Goal: Task Accomplishment & Management: Manage account settings

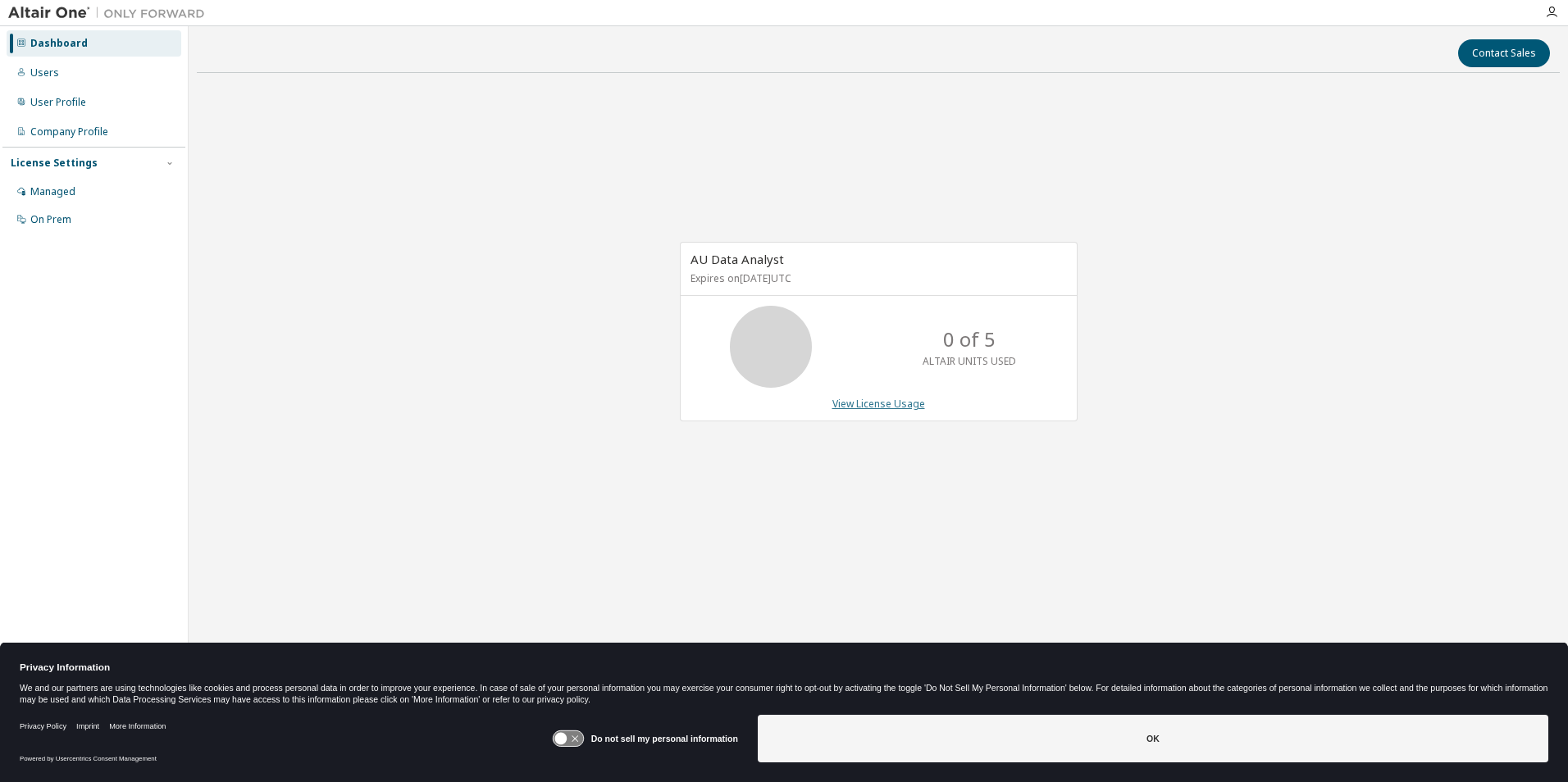
click at [871, 410] on link "View License Usage" at bounding box center [879, 404] width 93 height 14
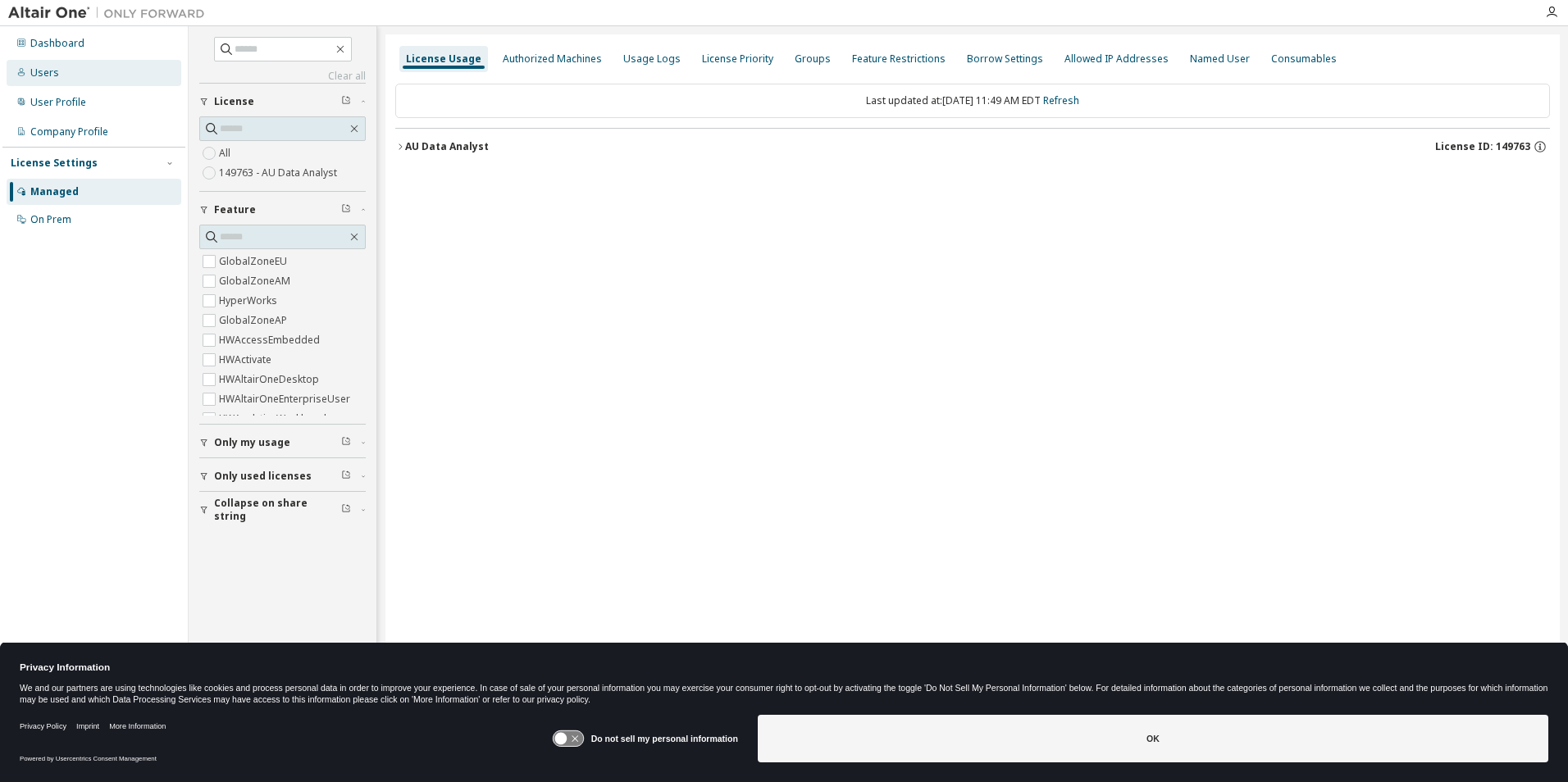
click at [65, 82] on div "Users" at bounding box center [94, 73] width 174 height 26
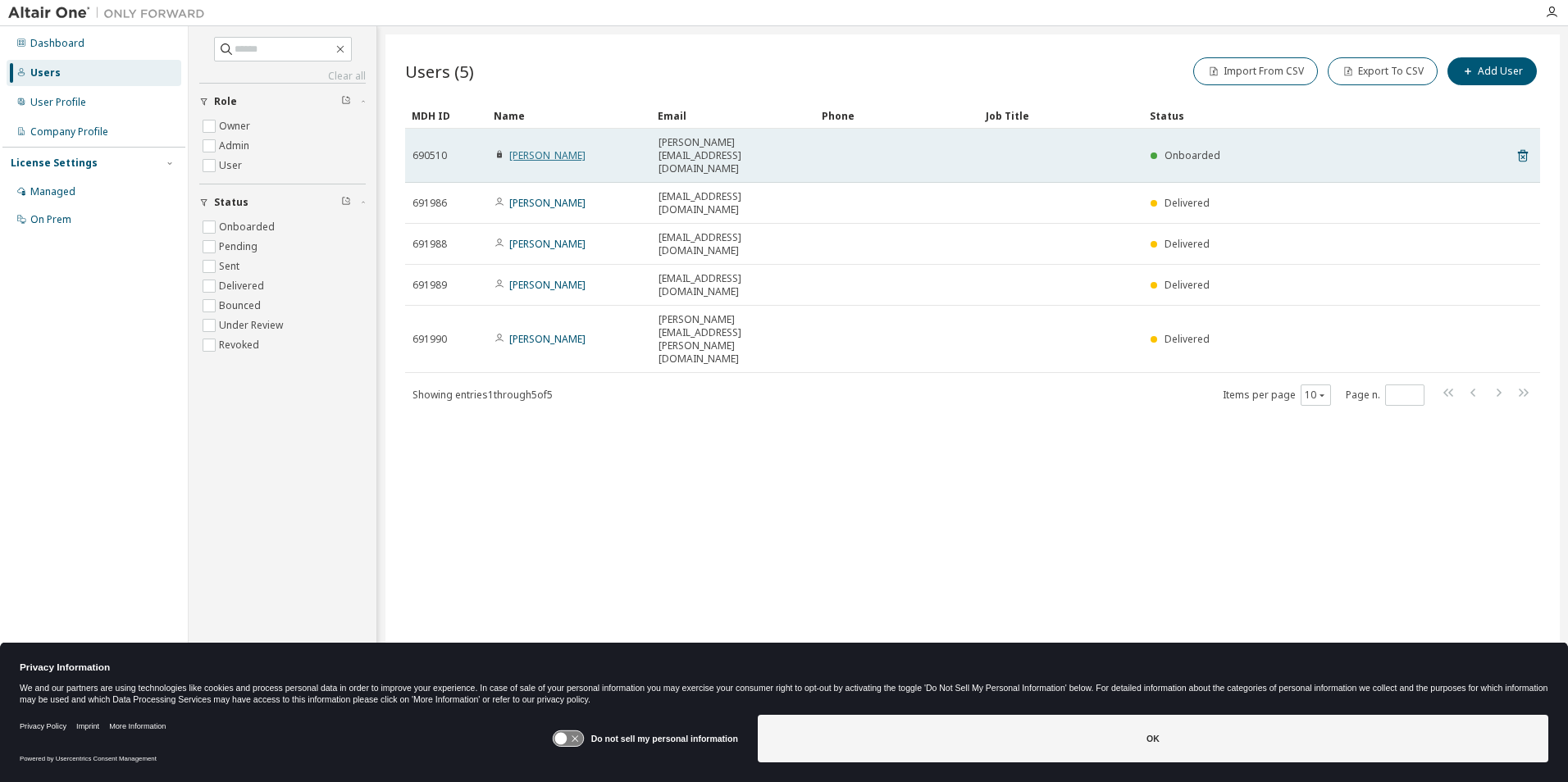
click at [565, 148] on link "Tiffany Fabianac" at bounding box center [547, 155] width 76 height 14
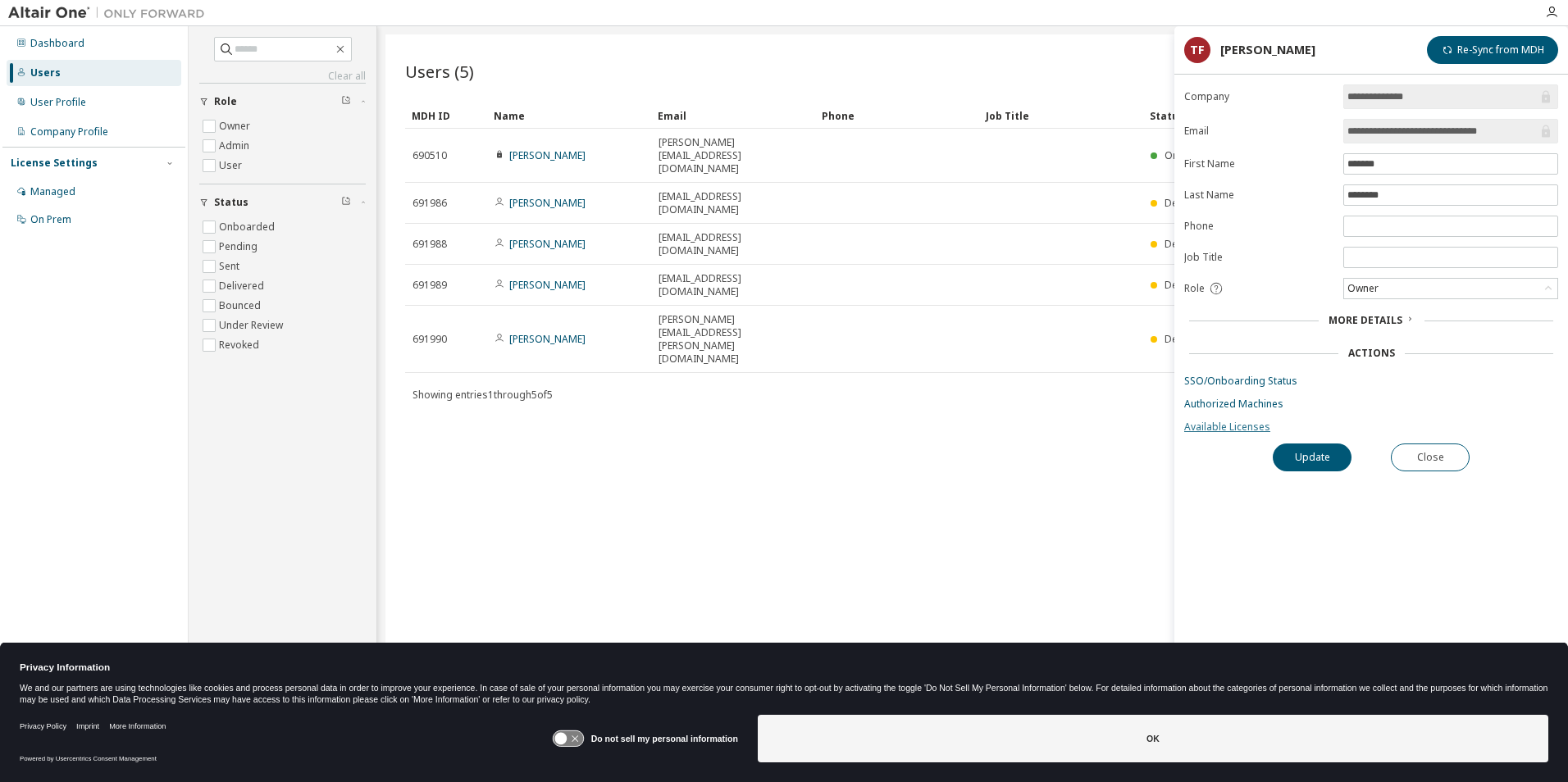
click at [1253, 429] on link "Available Licenses" at bounding box center [1371, 428] width 374 height 13
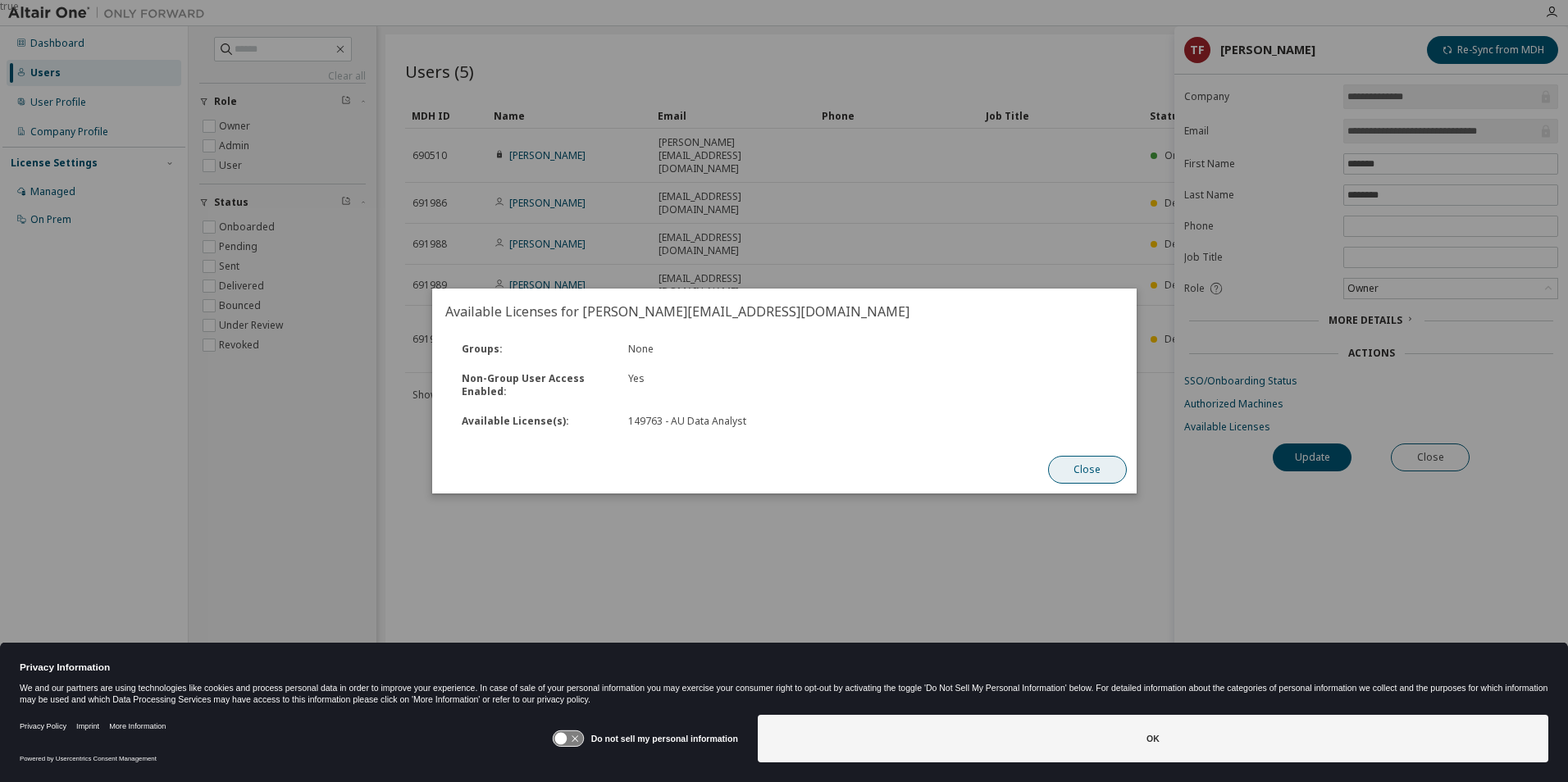
click at [1084, 471] on button "Close" at bounding box center [1086, 470] width 79 height 28
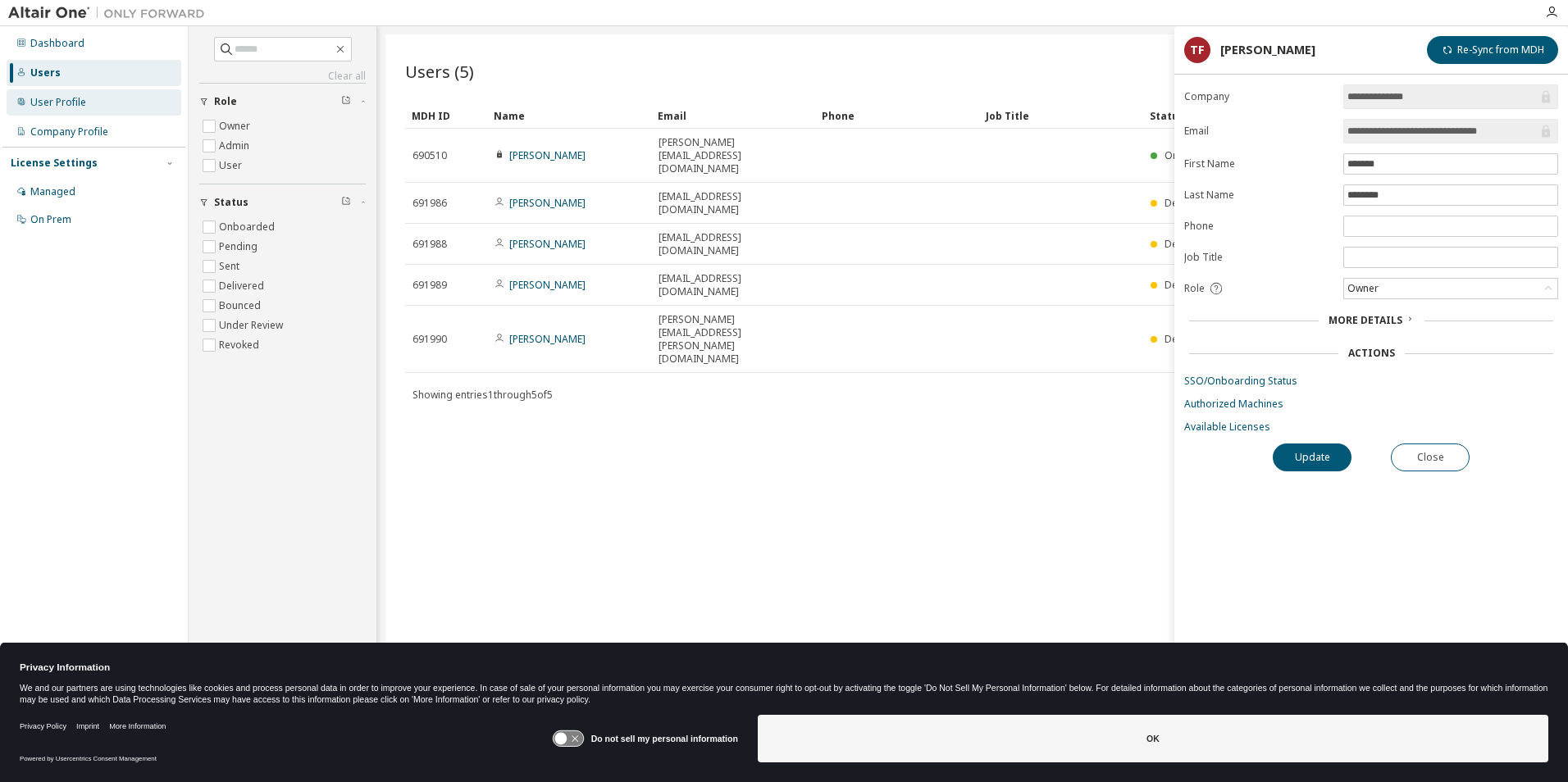
click at [52, 100] on div "User Profile" at bounding box center [58, 102] width 56 height 13
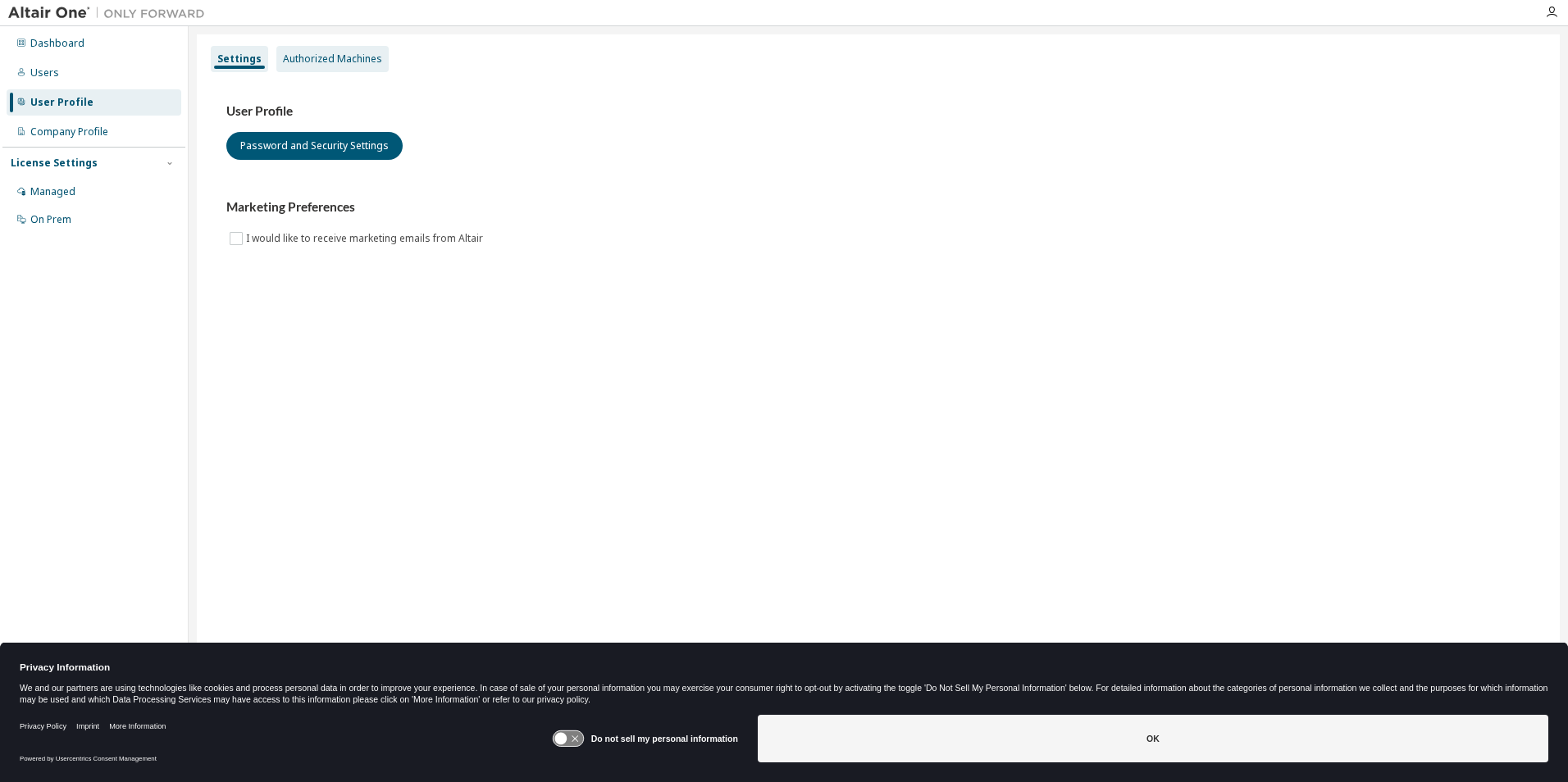
click at [333, 64] on div "Authorized Machines" at bounding box center [332, 59] width 99 height 13
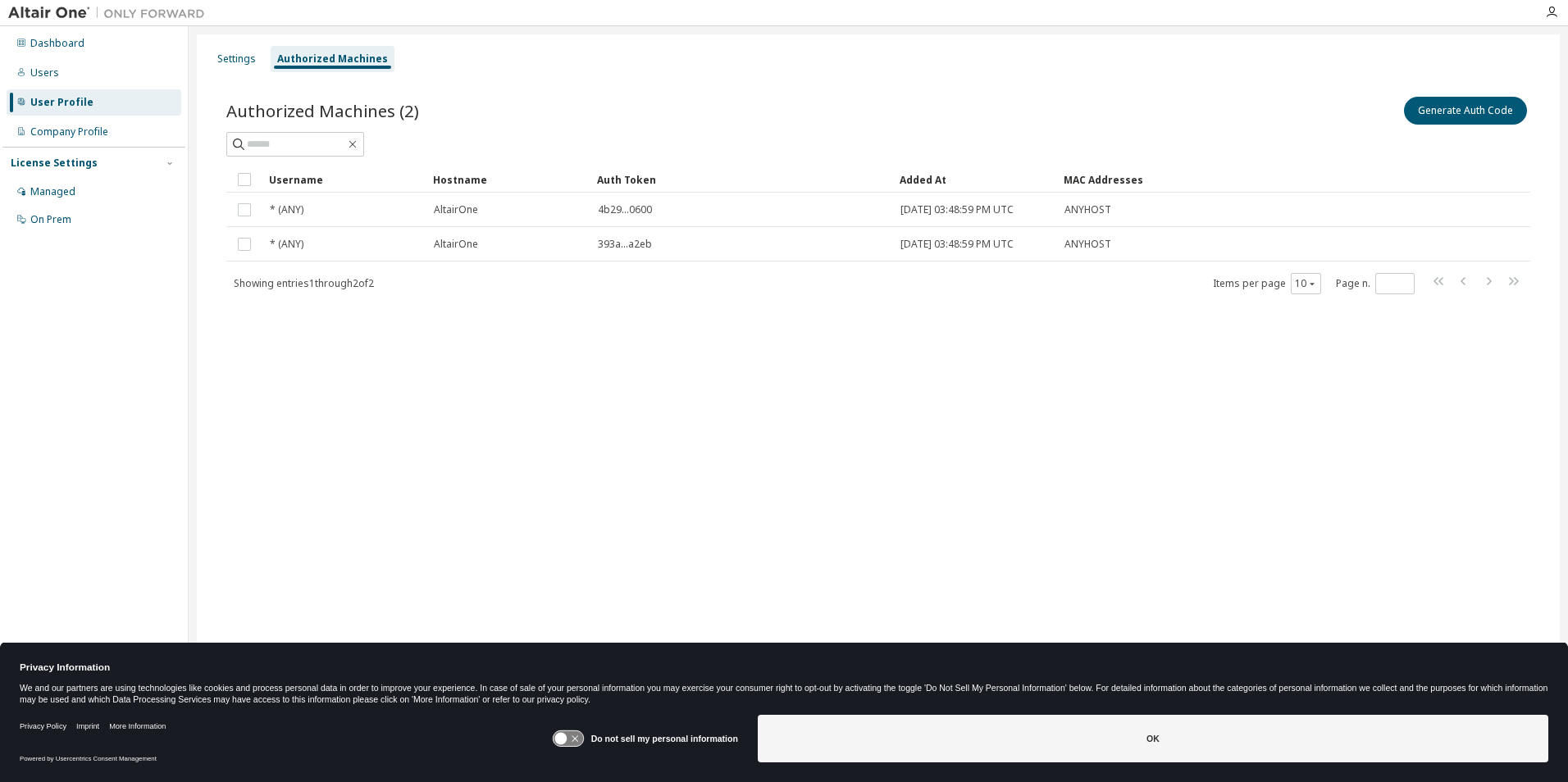
drag, startPoint x: 752, startPoint y: 176, endPoint x: 891, endPoint y: 171, distance: 139.1
click at [88, 129] on div "Company Profile" at bounding box center [70, 132] width 78 height 13
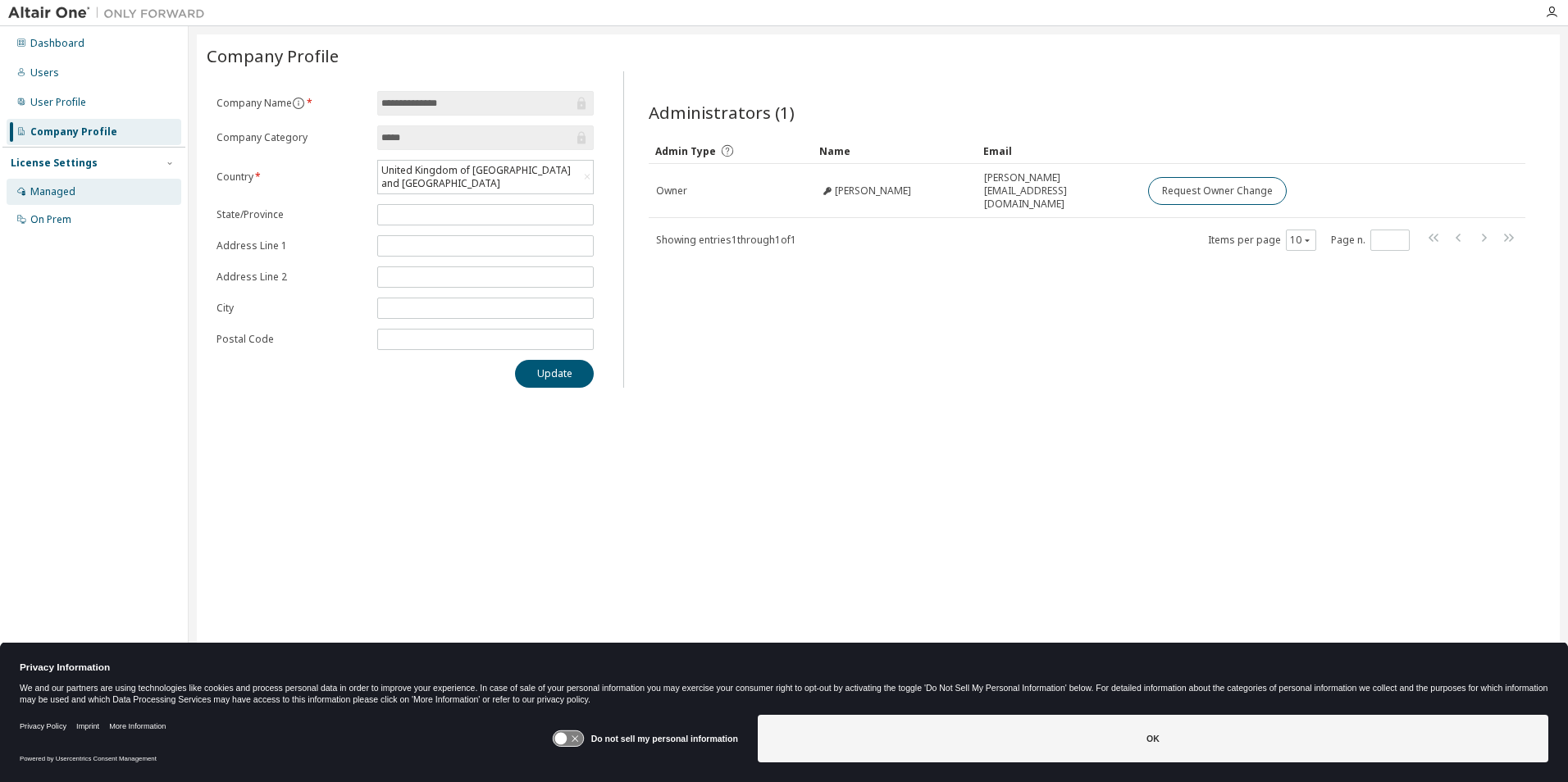
click at [68, 190] on div "Managed" at bounding box center [53, 192] width 45 height 13
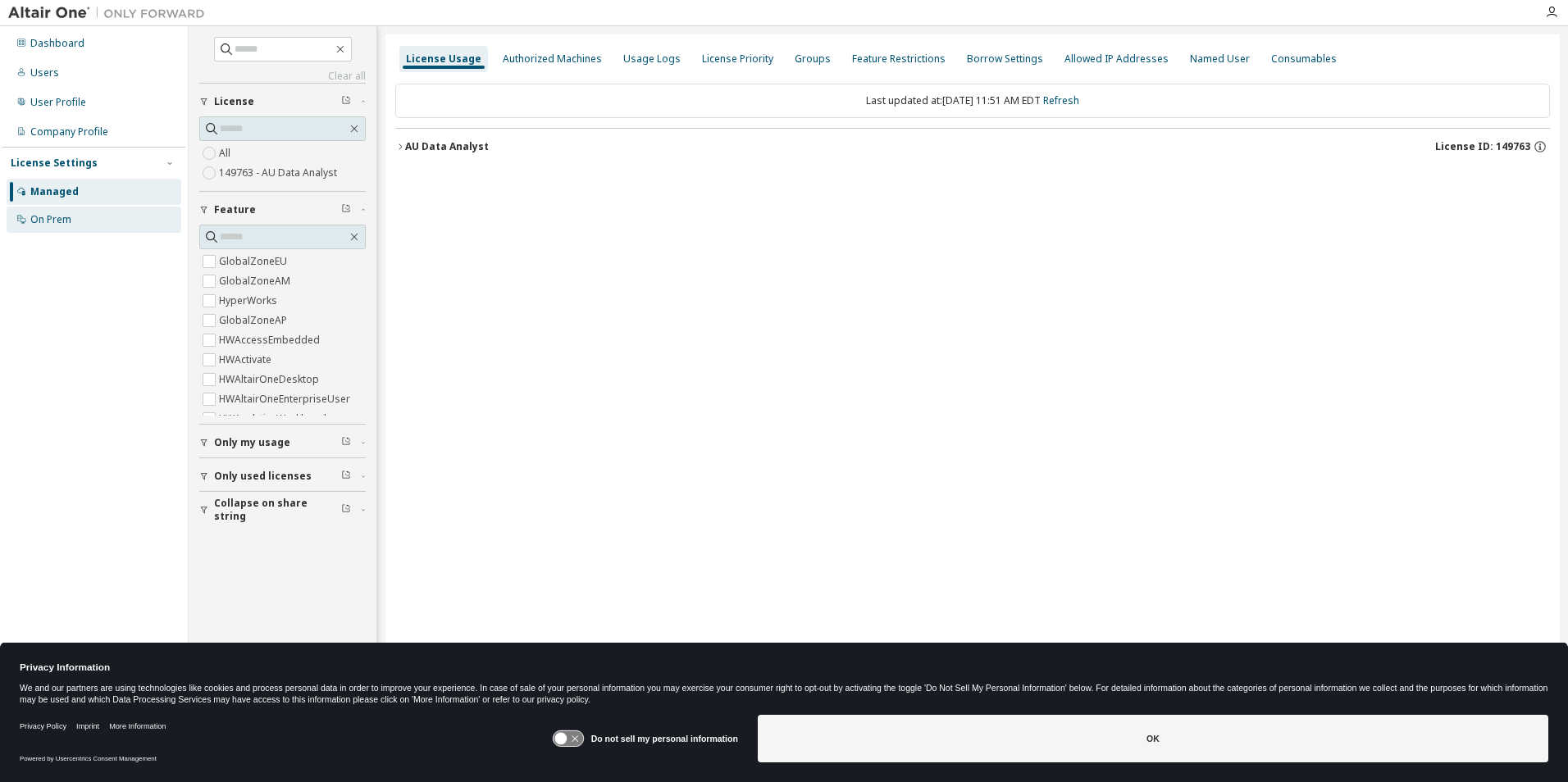
click at [68, 223] on div "On Prem" at bounding box center [51, 220] width 41 height 13
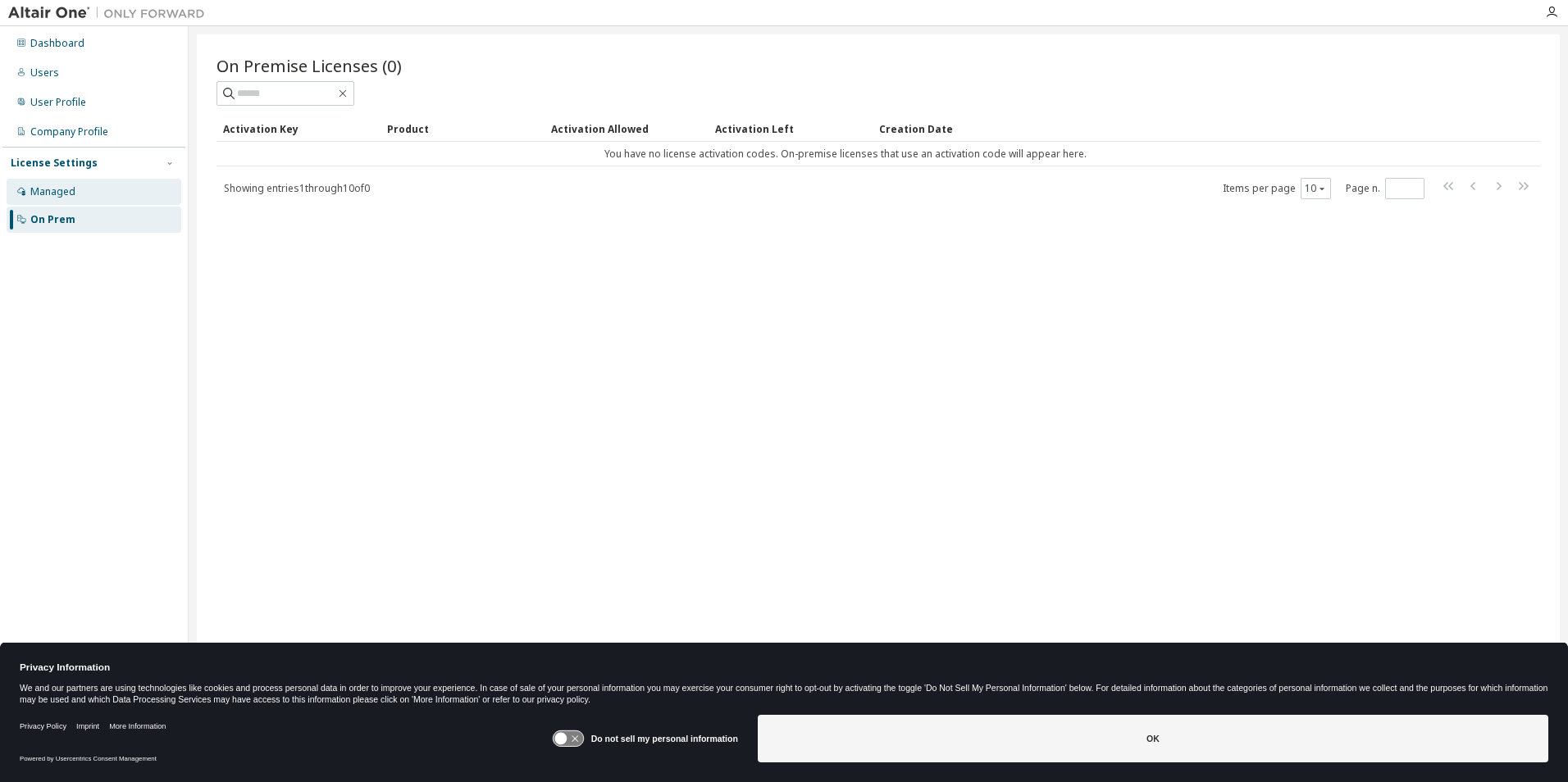
click at [68, 191] on div "Managed" at bounding box center [53, 192] width 45 height 13
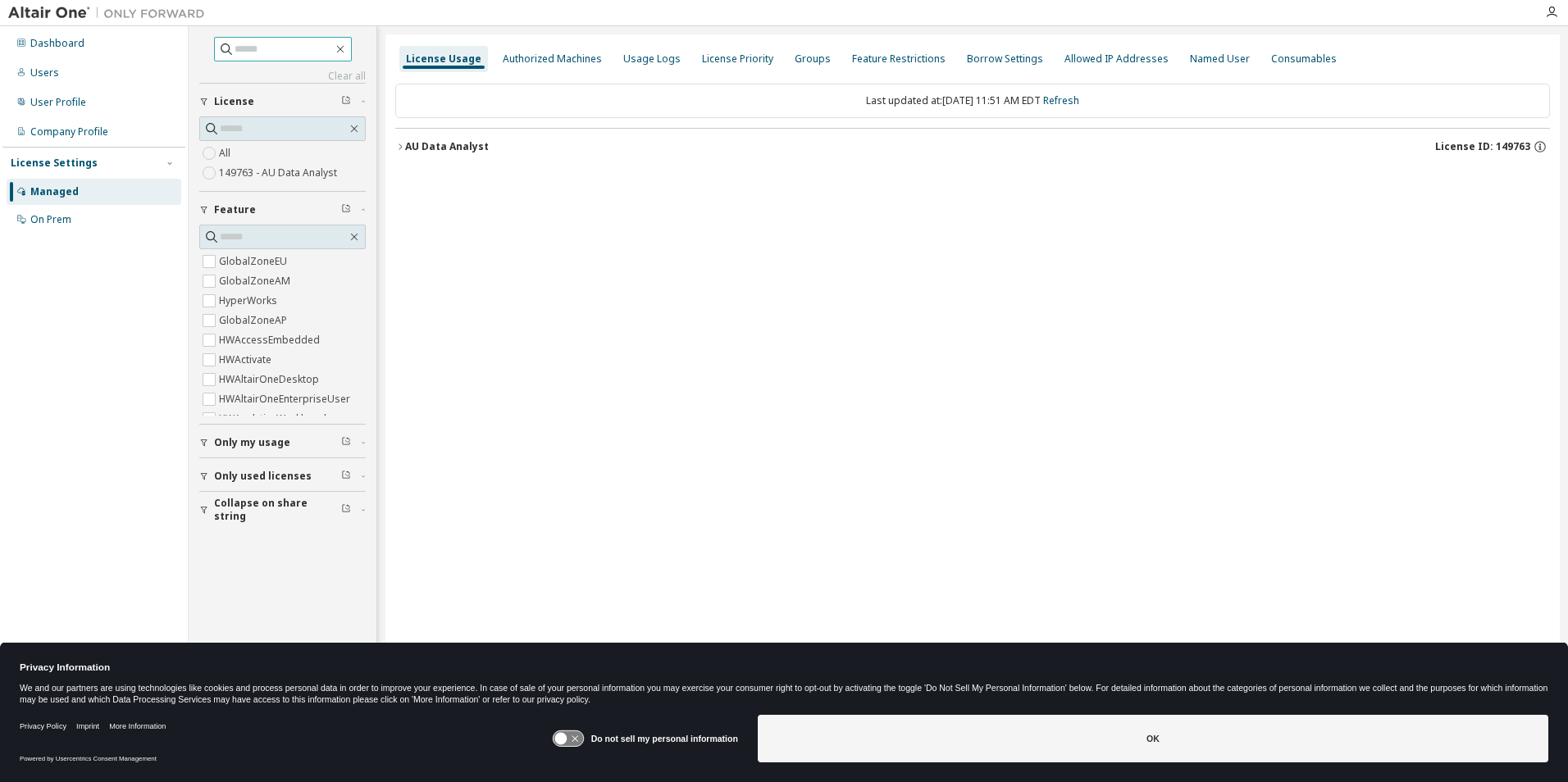
click at [272, 45] on input "text" at bounding box center [284, 49] width 98 height 17
type input "*********"
click at [317, 45] on input "*********" at bounding box center [284, 49] width 98 height 17
click at [546, 58] on div "Authorized Machines" at bounding box center [552, 59] width 99 height 13
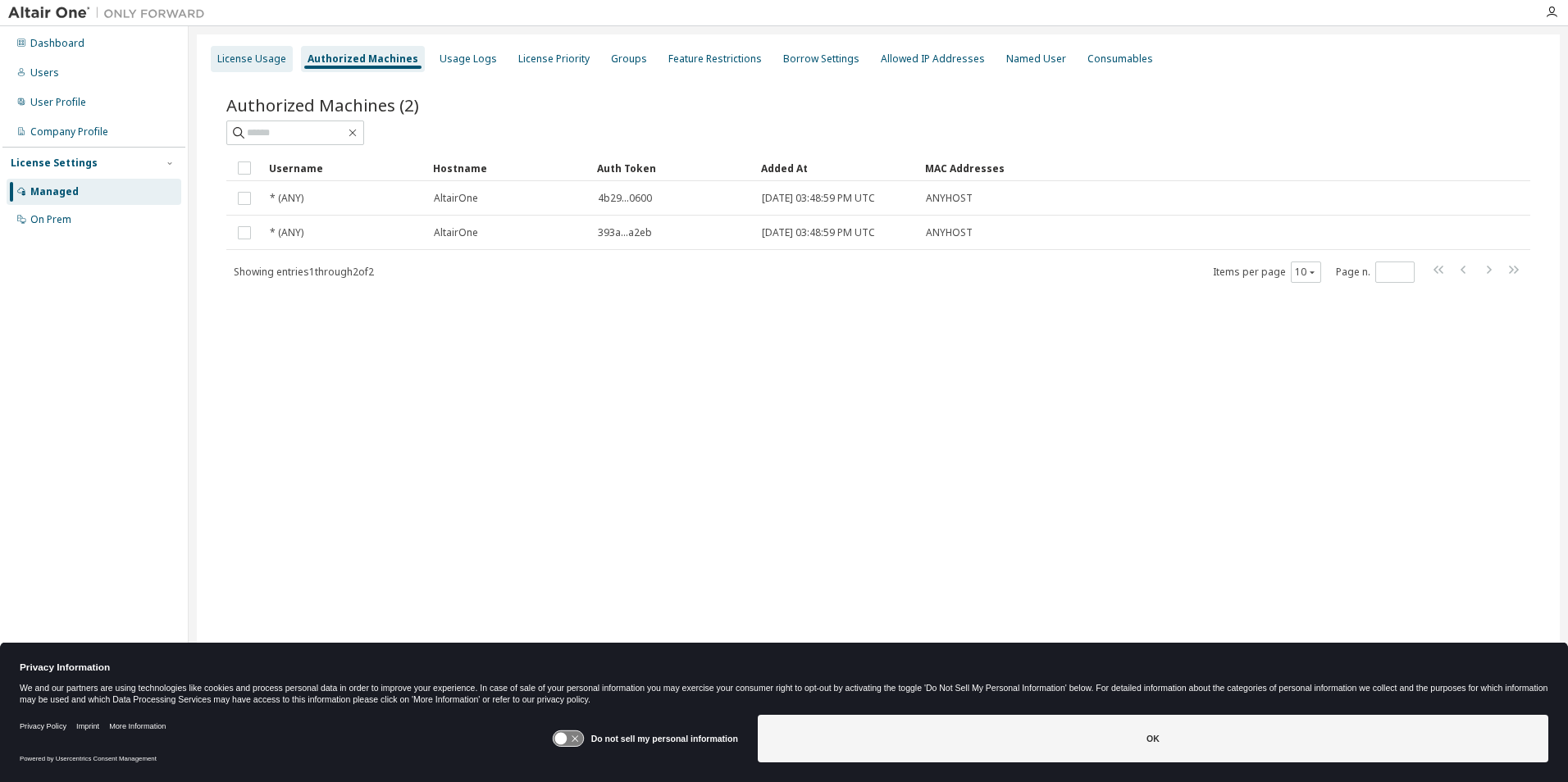
click at [269, 68] on div "License Usage" at bounding box center [251, 59] width 82 height 26
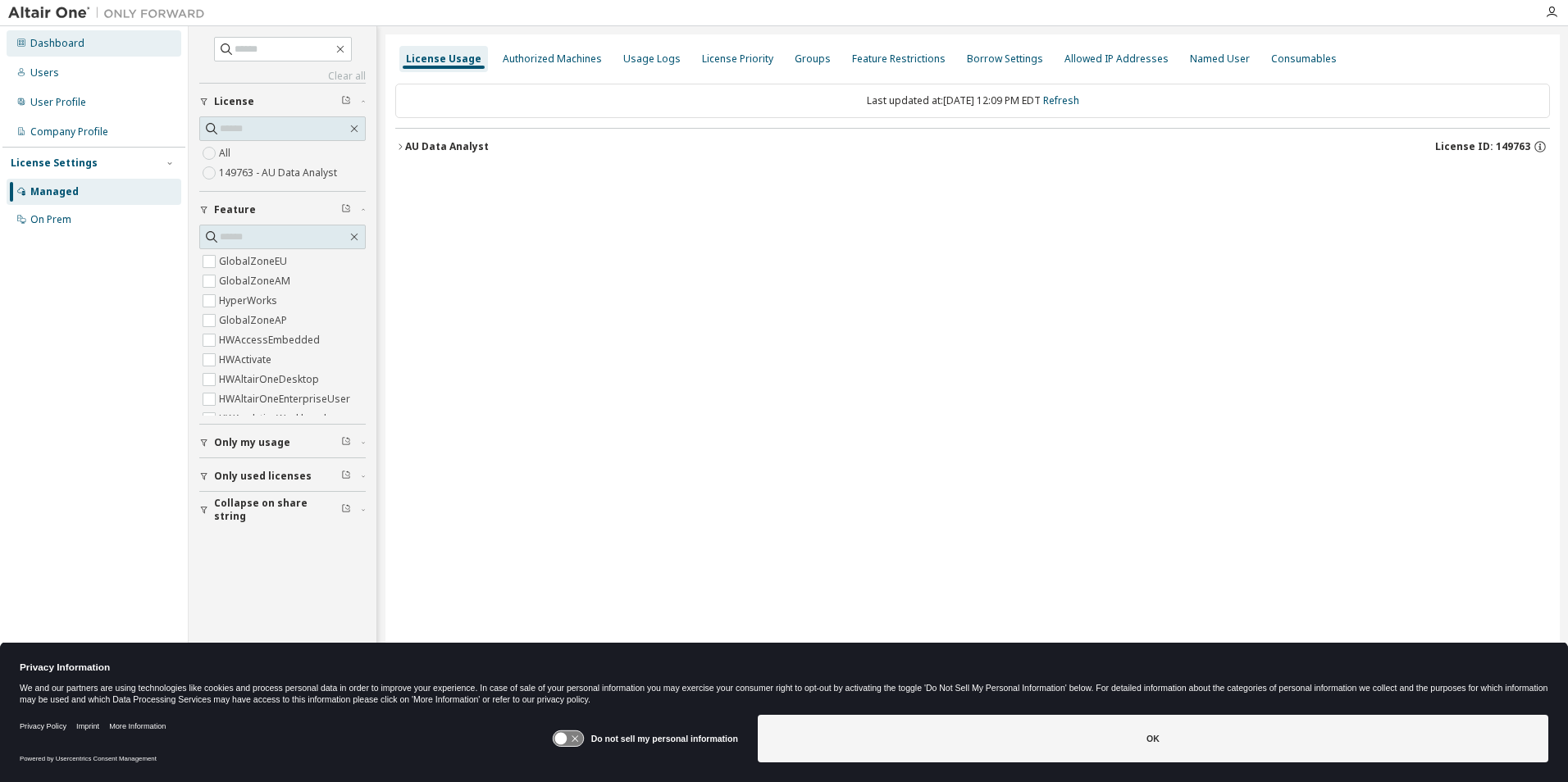
click at [66, 50] on div "Dashboard" at bounding box center [94, 44] width 174 height 26
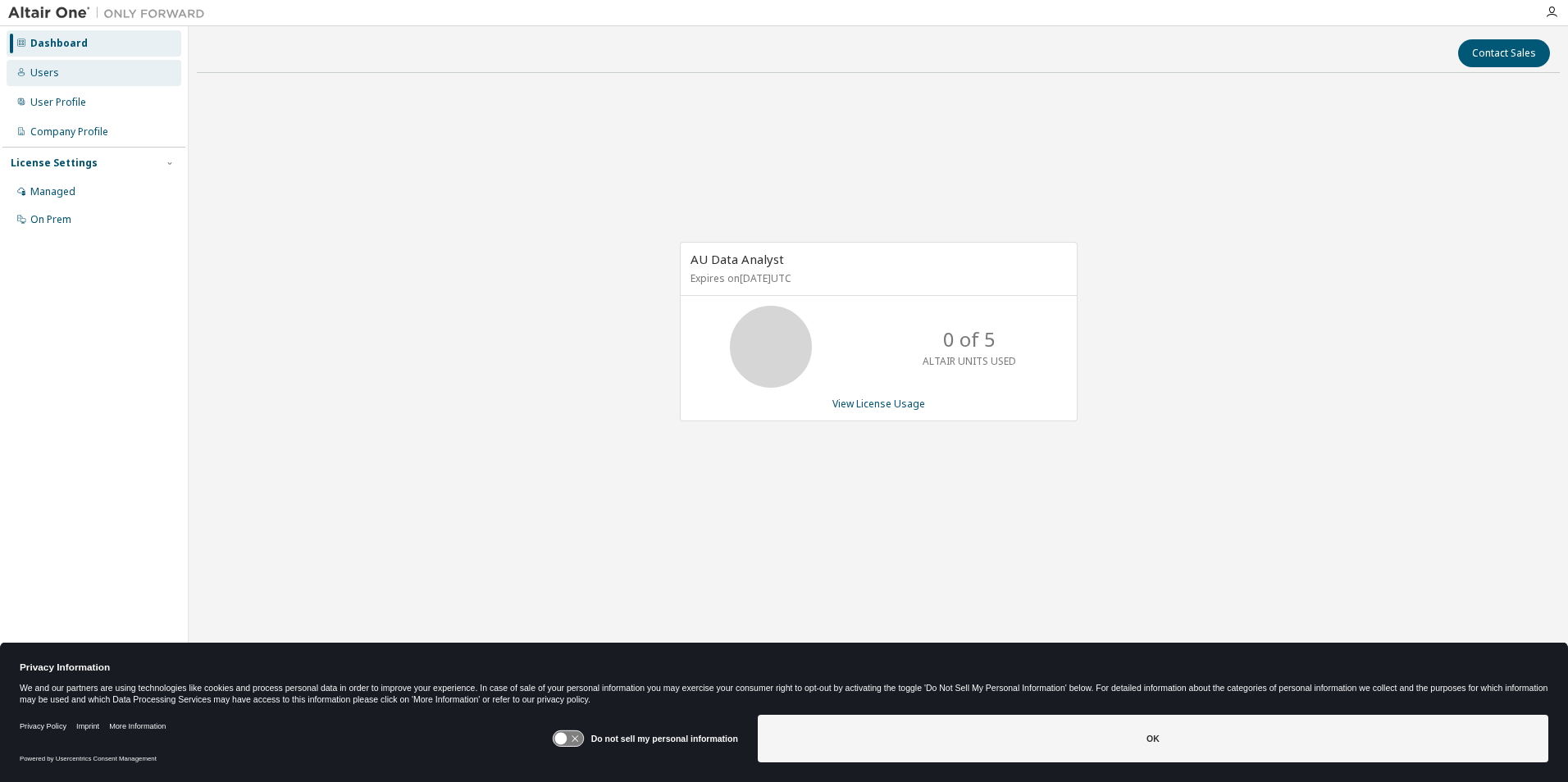
click at [68, 71] on div "Users" at bounding box center [94, 73] width 174 height 26
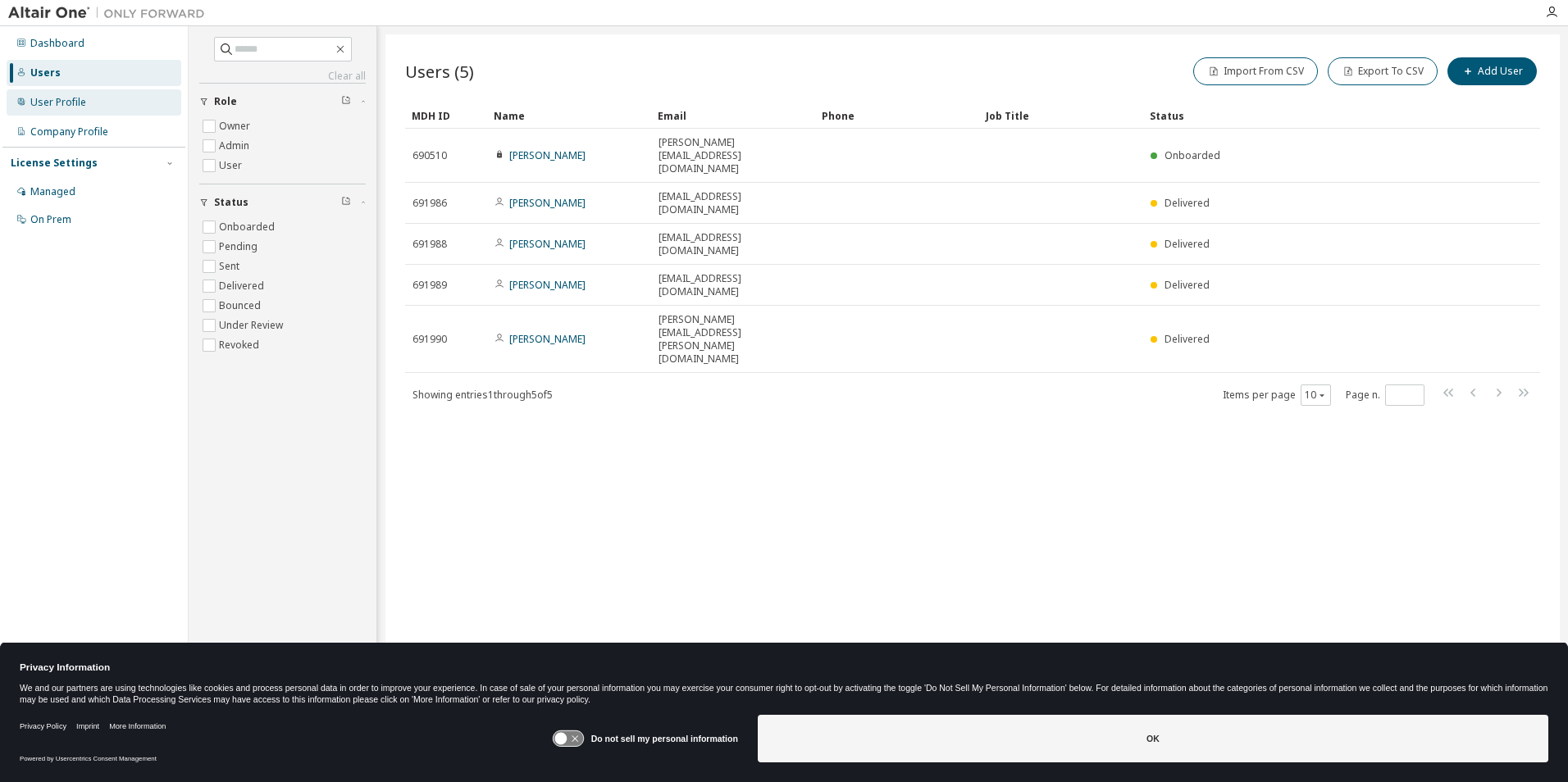
click at [65, 99] on div "User Profile" at bounding box center [58, 102] width 56 height 13
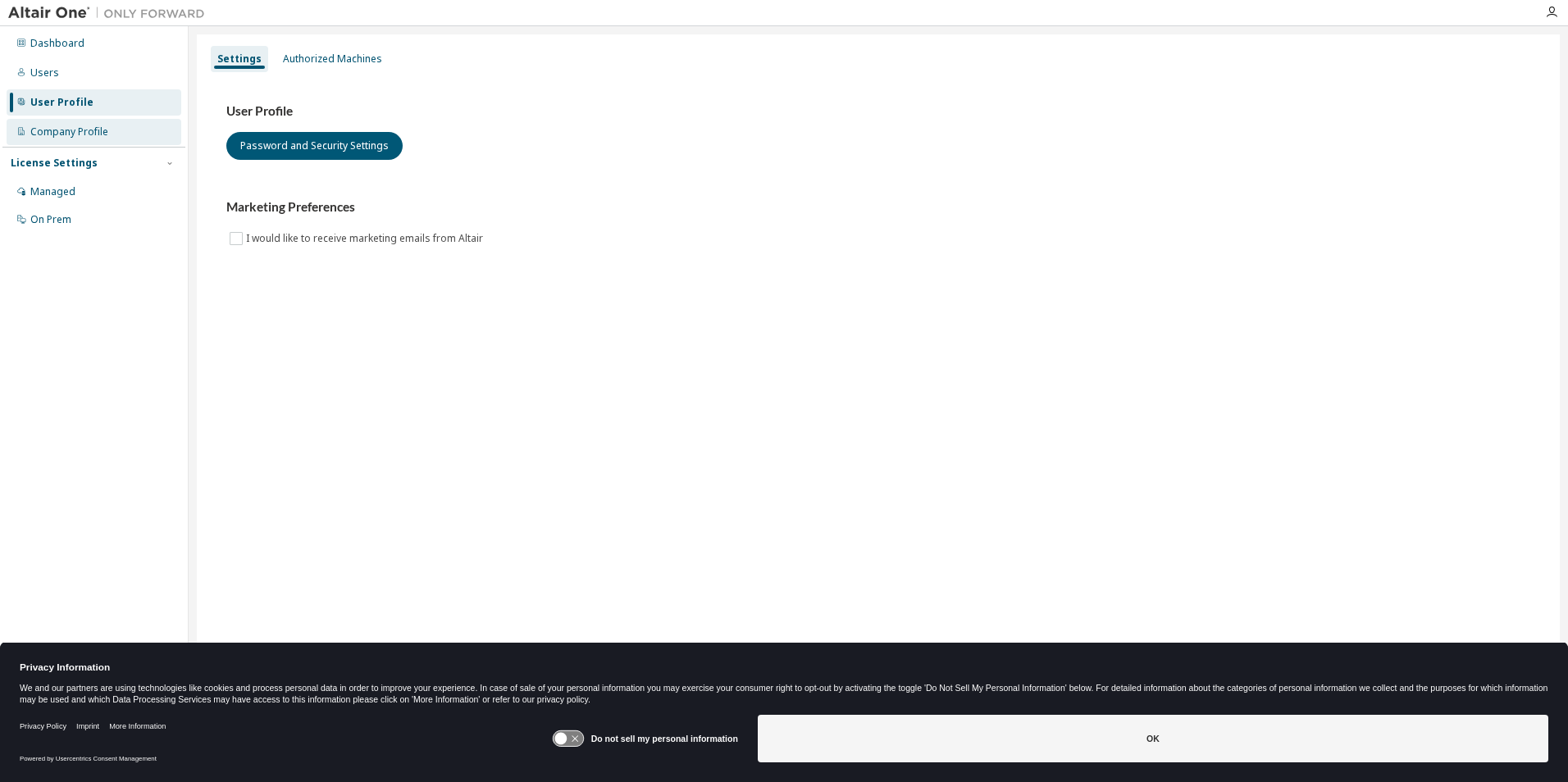
click at [74, 131] on div "Company Profile" at bounding box center [70, 132] width 78 height 13
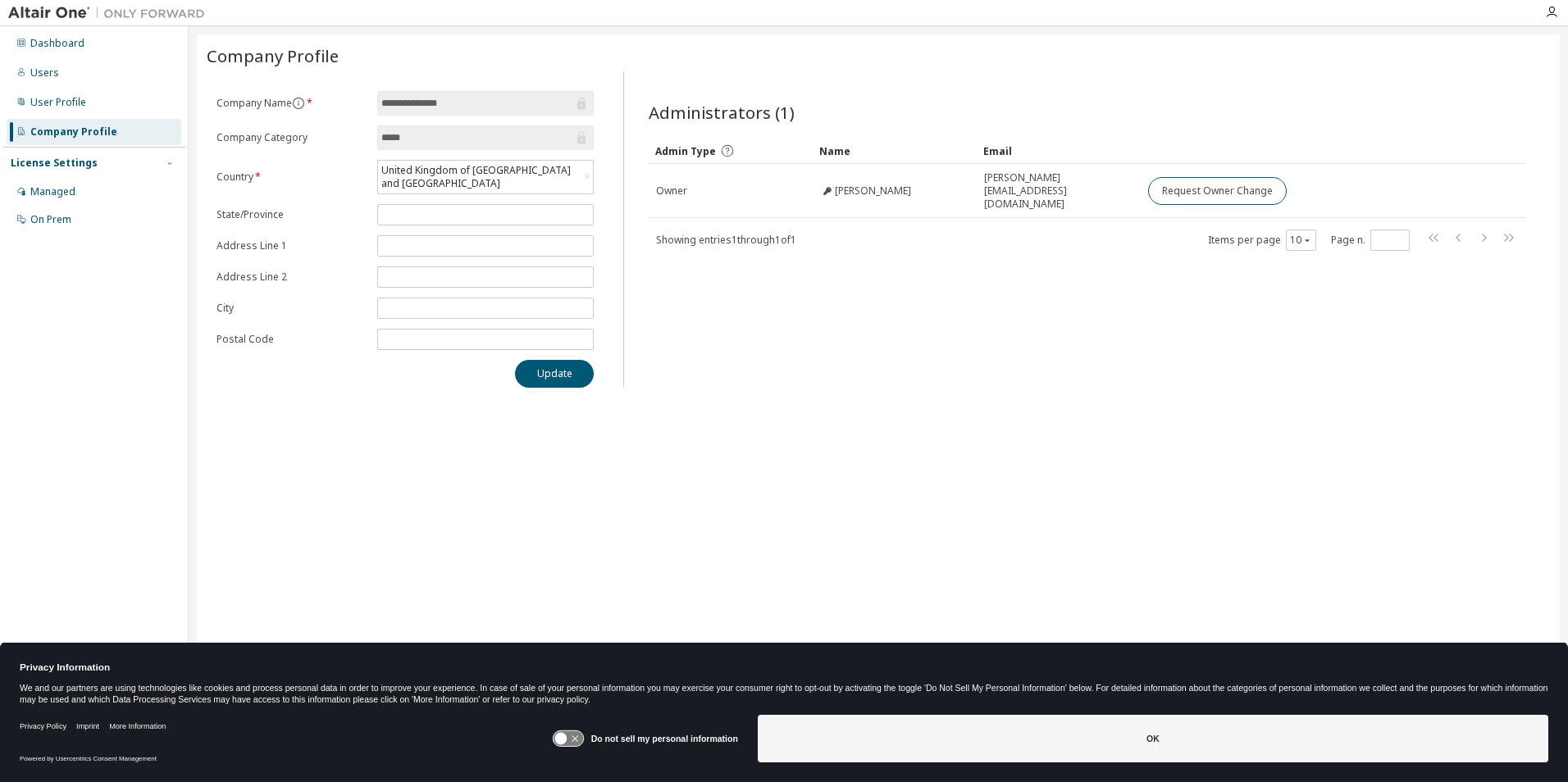
click at [71, 160] on div "License Settings" at bounding box center [54, 163] width 87 height 13
click at [53, 17] on img at bounding box center [110, 13] width 205 height 17
click at [570, 732] on icon at bounding box center [568, 739] width 31 height 16
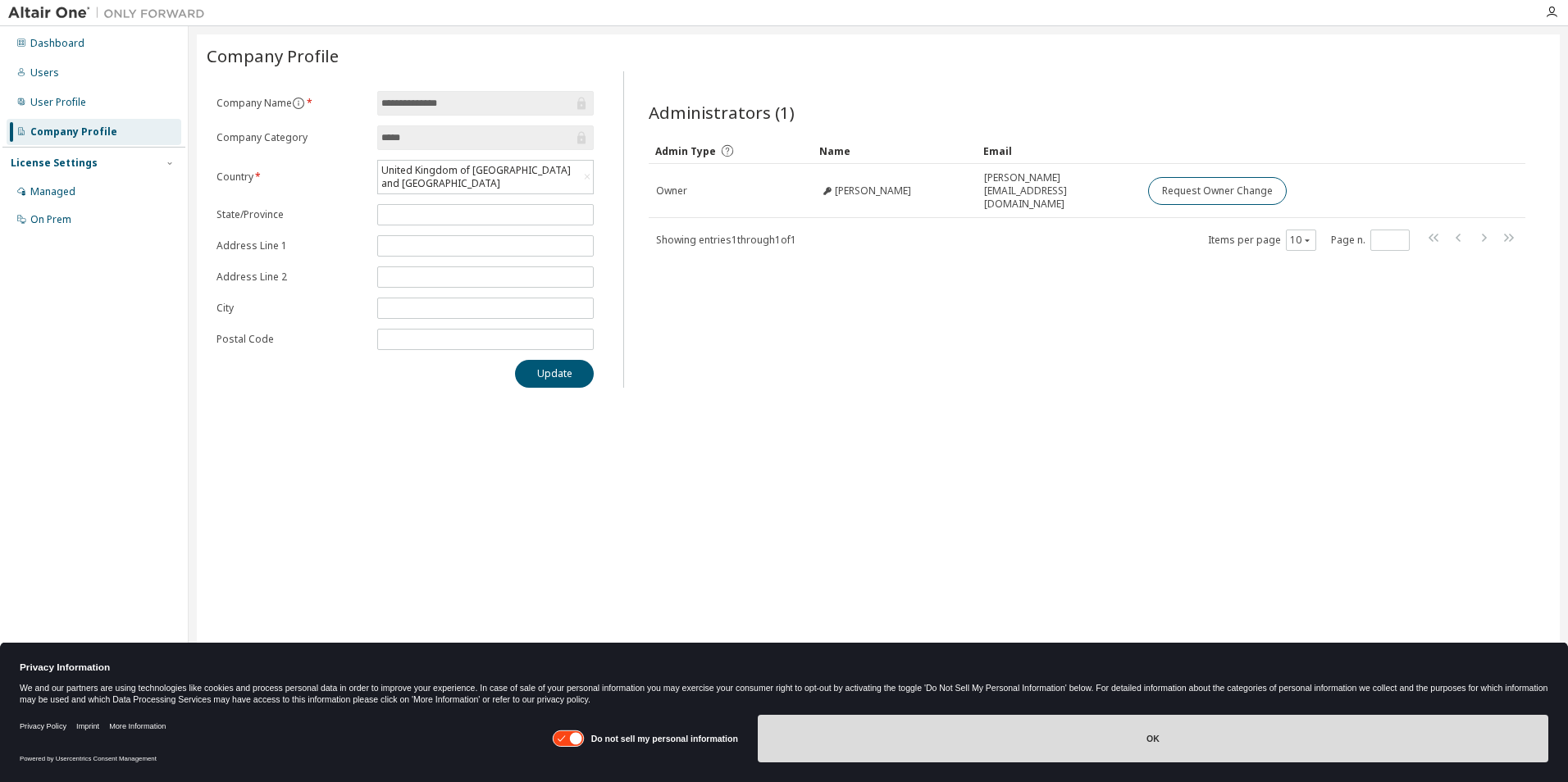
click at [768, 737] on button "OK" at bounding box center [1153, 738] width 790 height 47
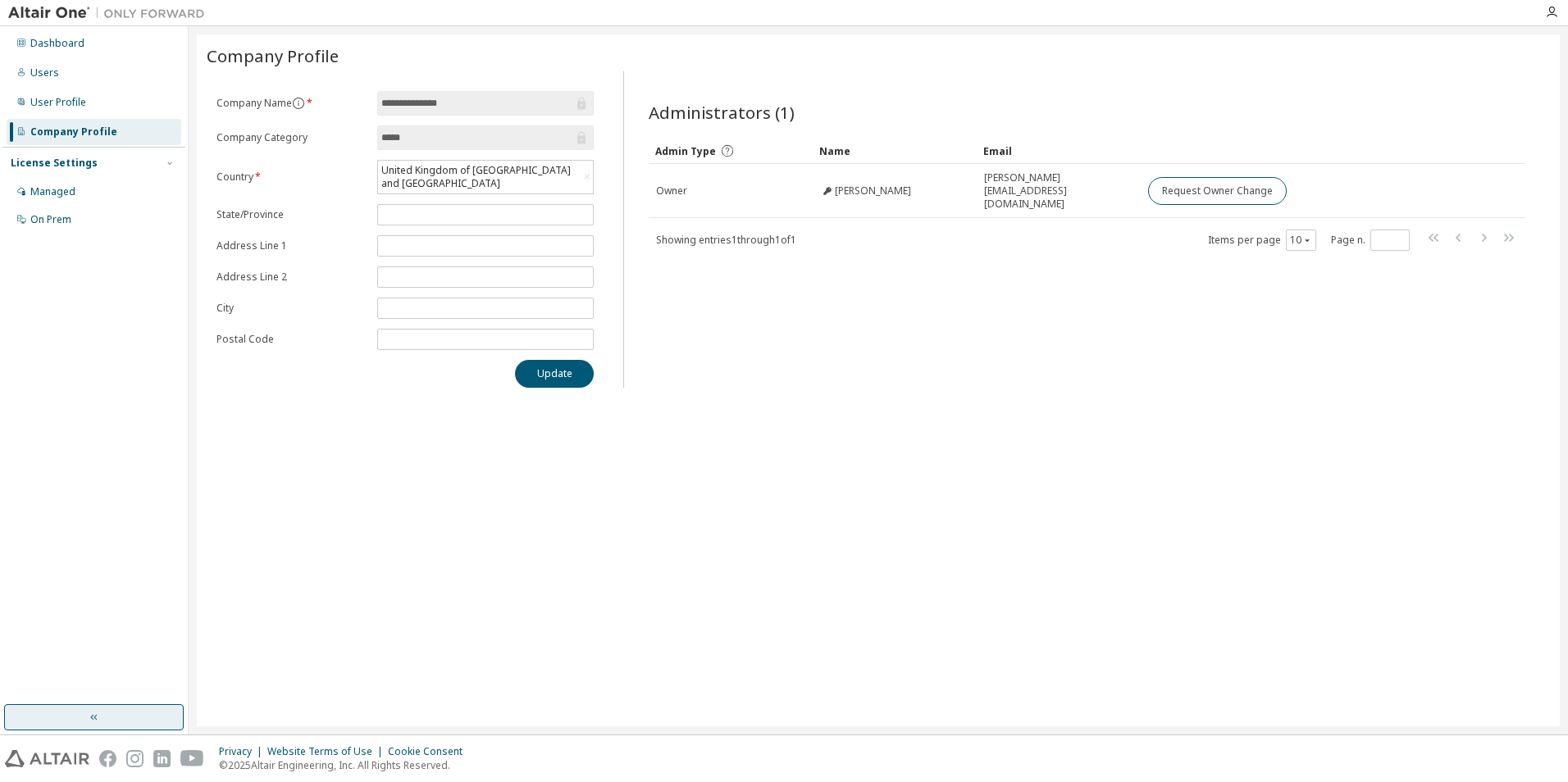
click at [119, 711] on button "button" at bounding box center [94, 717] width 180 height 26
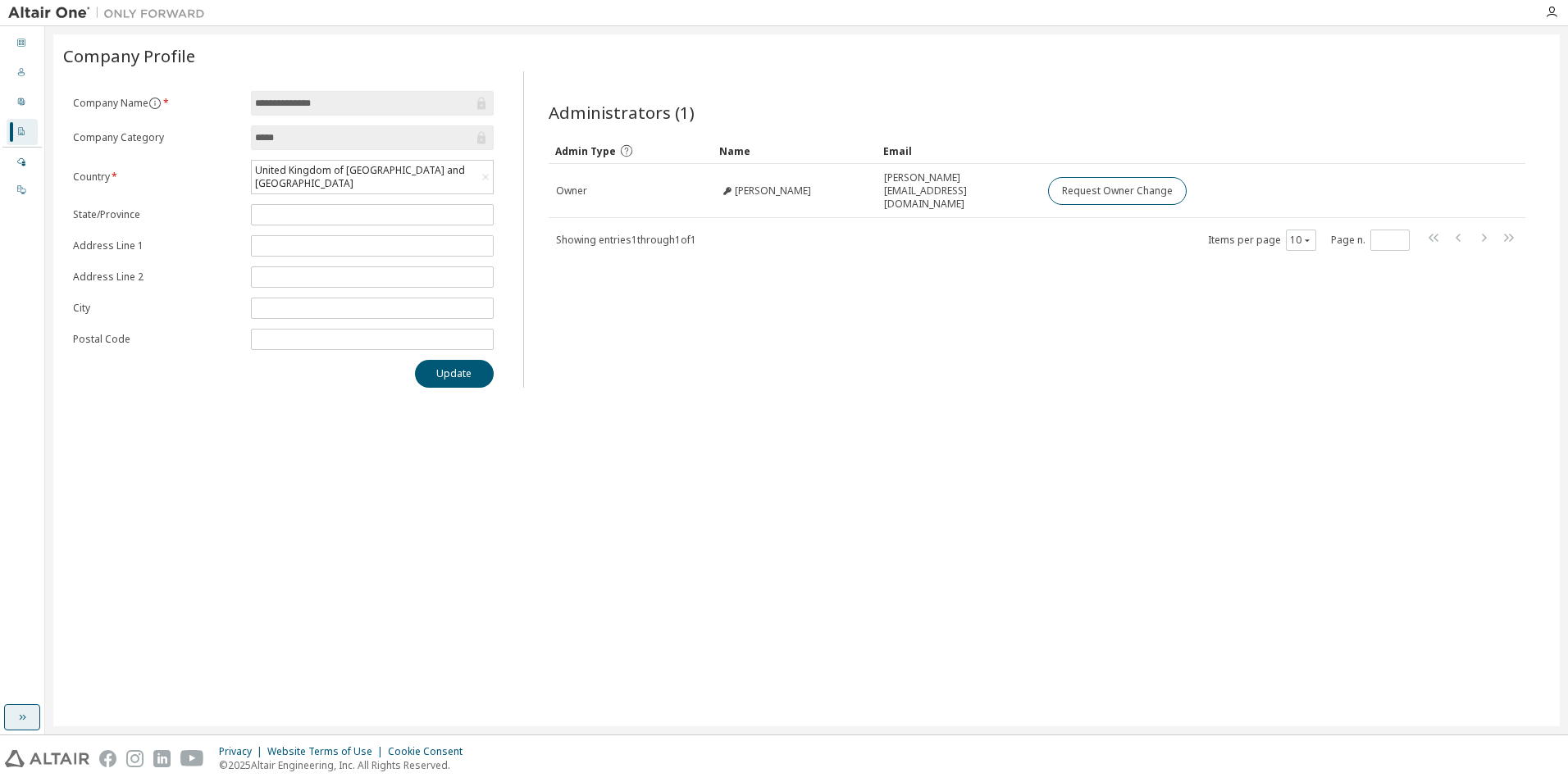
click at [24, 725] on button "button" at bounding box center [21, 717] width 36 height 26
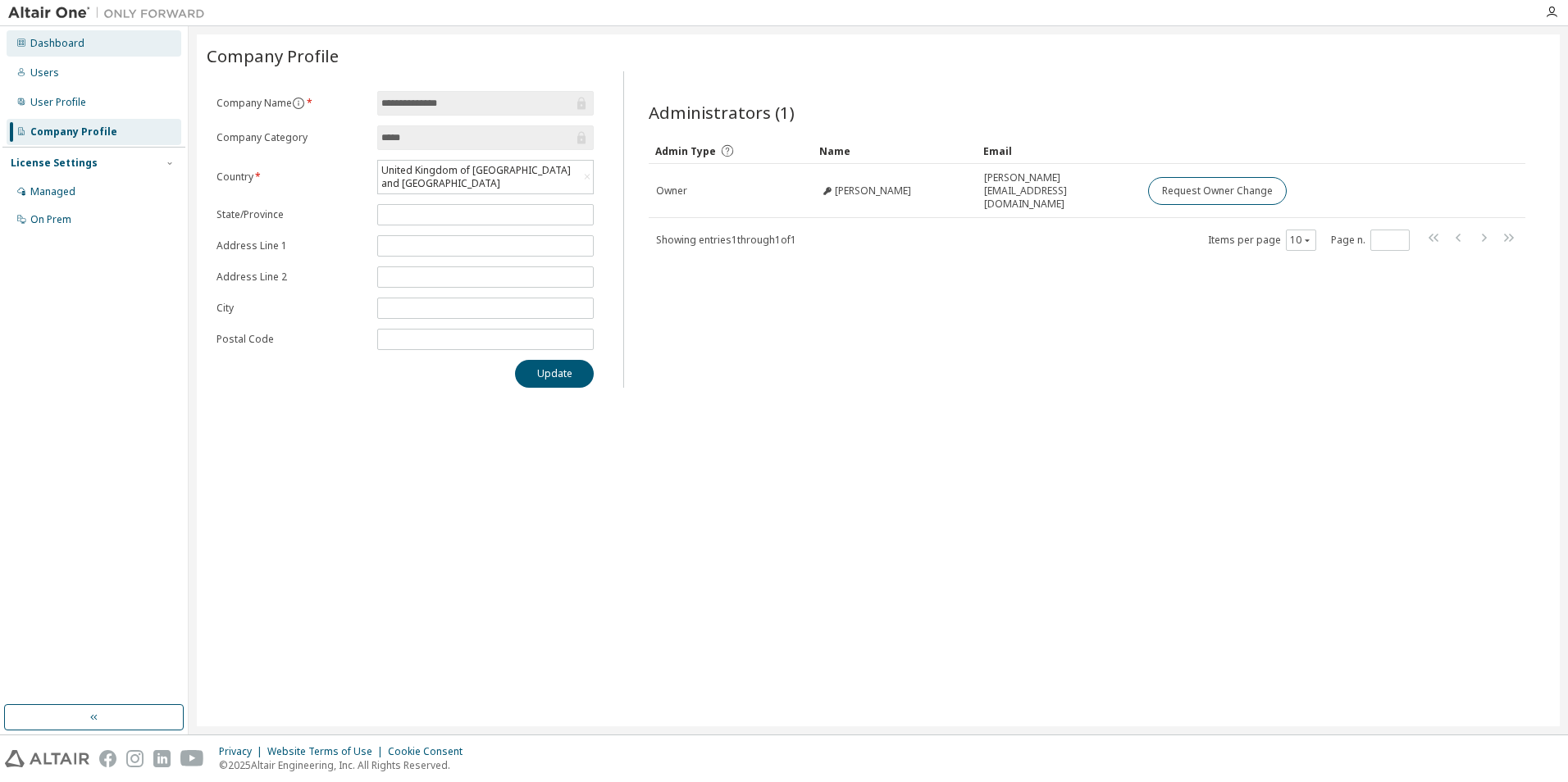
click at [48, 47] on div "Dashboard" at bounding box center [58, 44] width 54 height 13
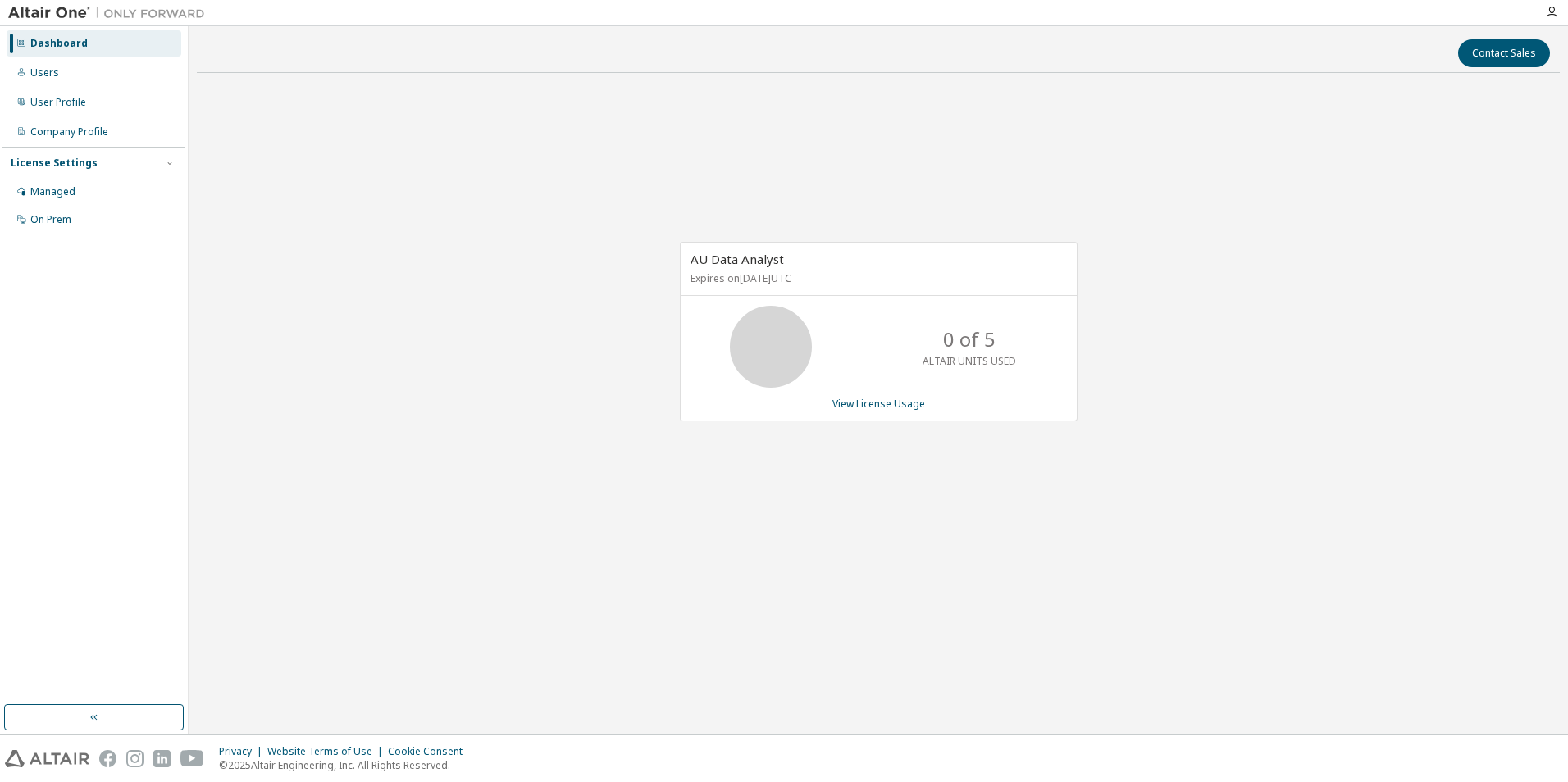
click at [165, 7] on img at bounding box center [110, 13] width 205 height 17
click at [71, 73] on div "Users" at bounding box center [94, 73] width 174 height 26
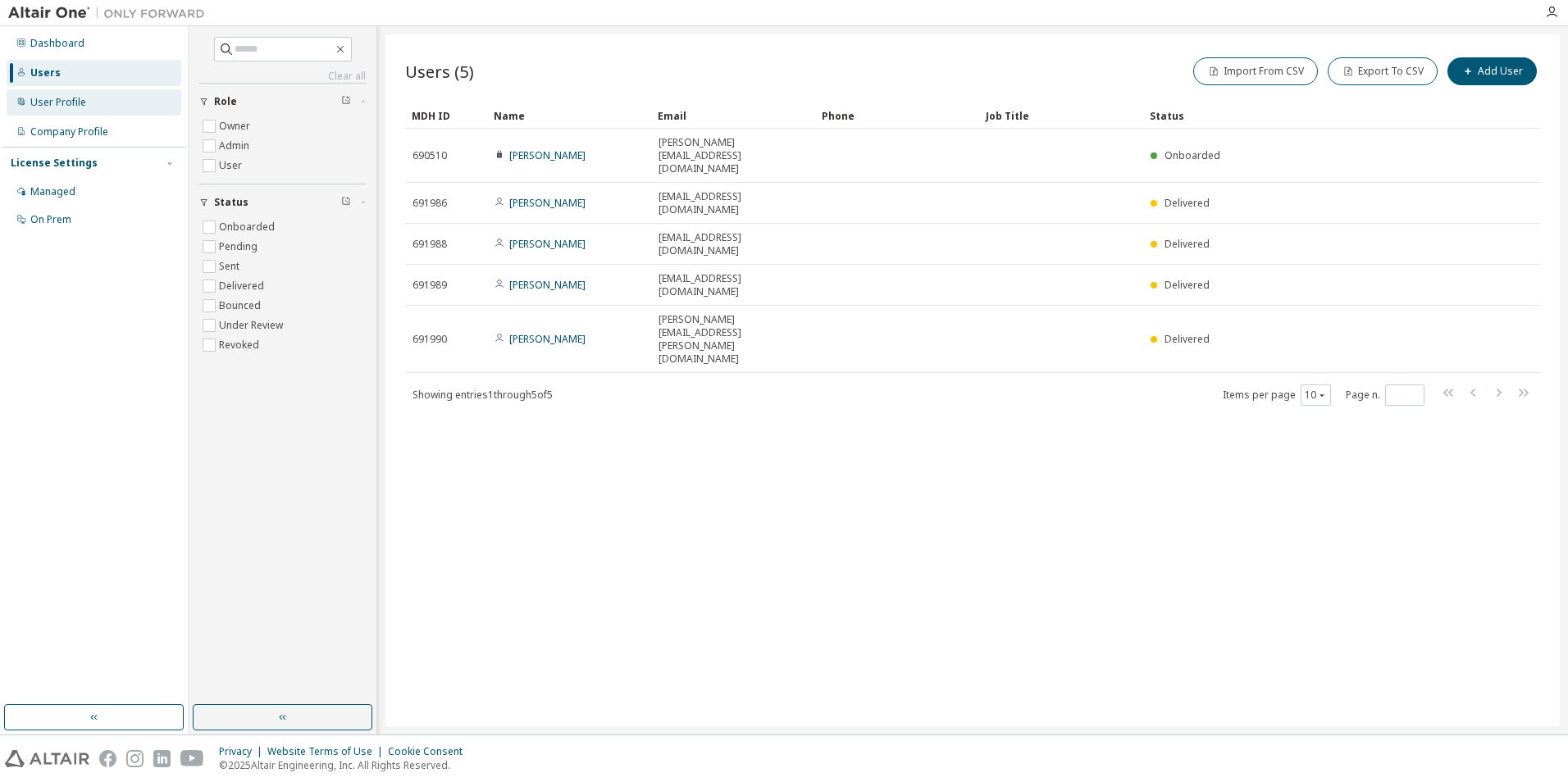
click at [77, 103] on div "User Profile" at bounding box center [58, 102] width 56 height 13
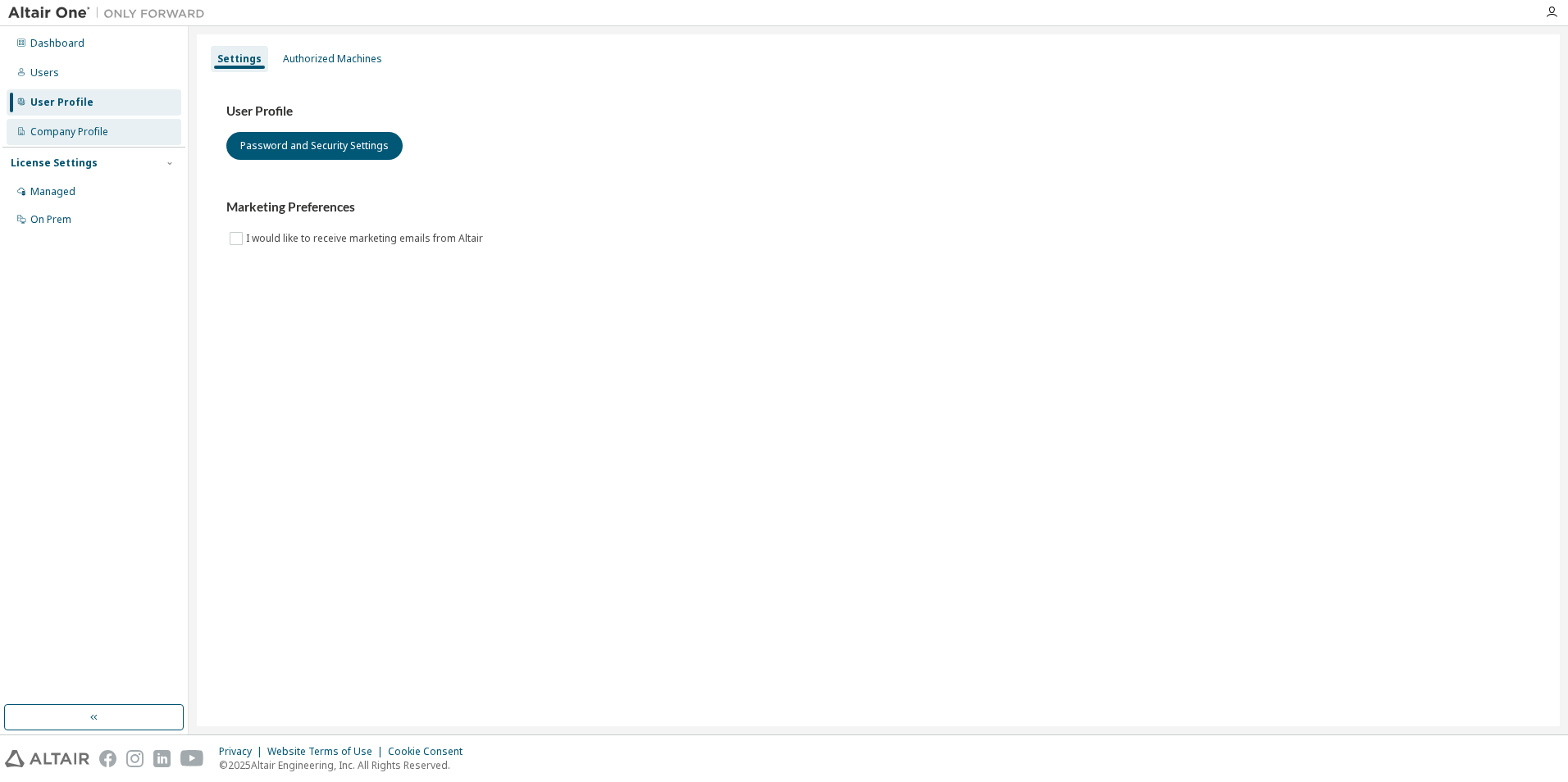
click at [87, 130] on div "Company Profile" at bounding box center [70, 132] width 78 height 13
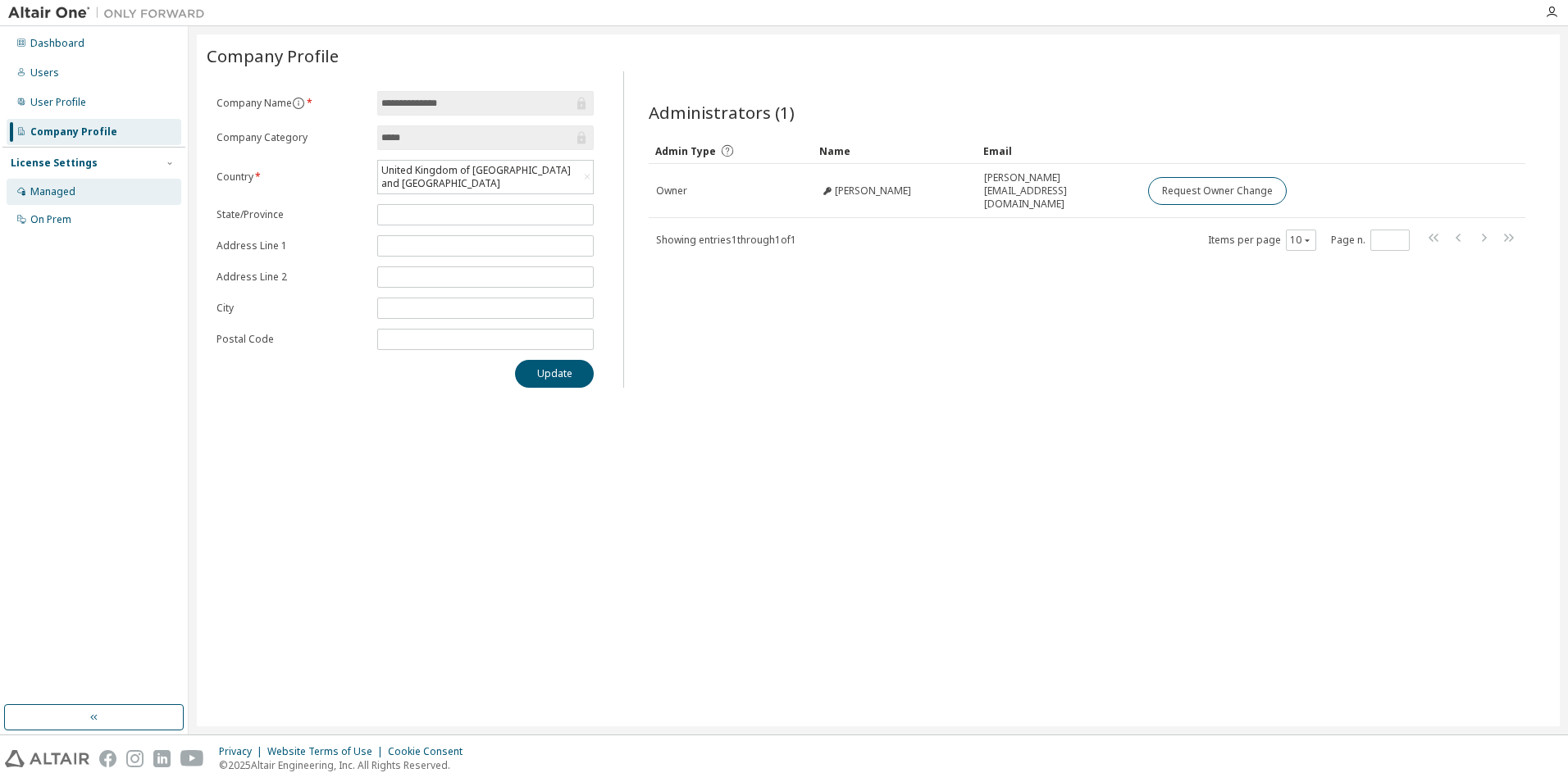
drag, startPoint x: 87, startPoint y: 130, endPoint x: 65, endPoint y: 188, distance: 62.0
click at [65, 188] on div "Managed" at bounding box center [53, 192] width 45 height 13
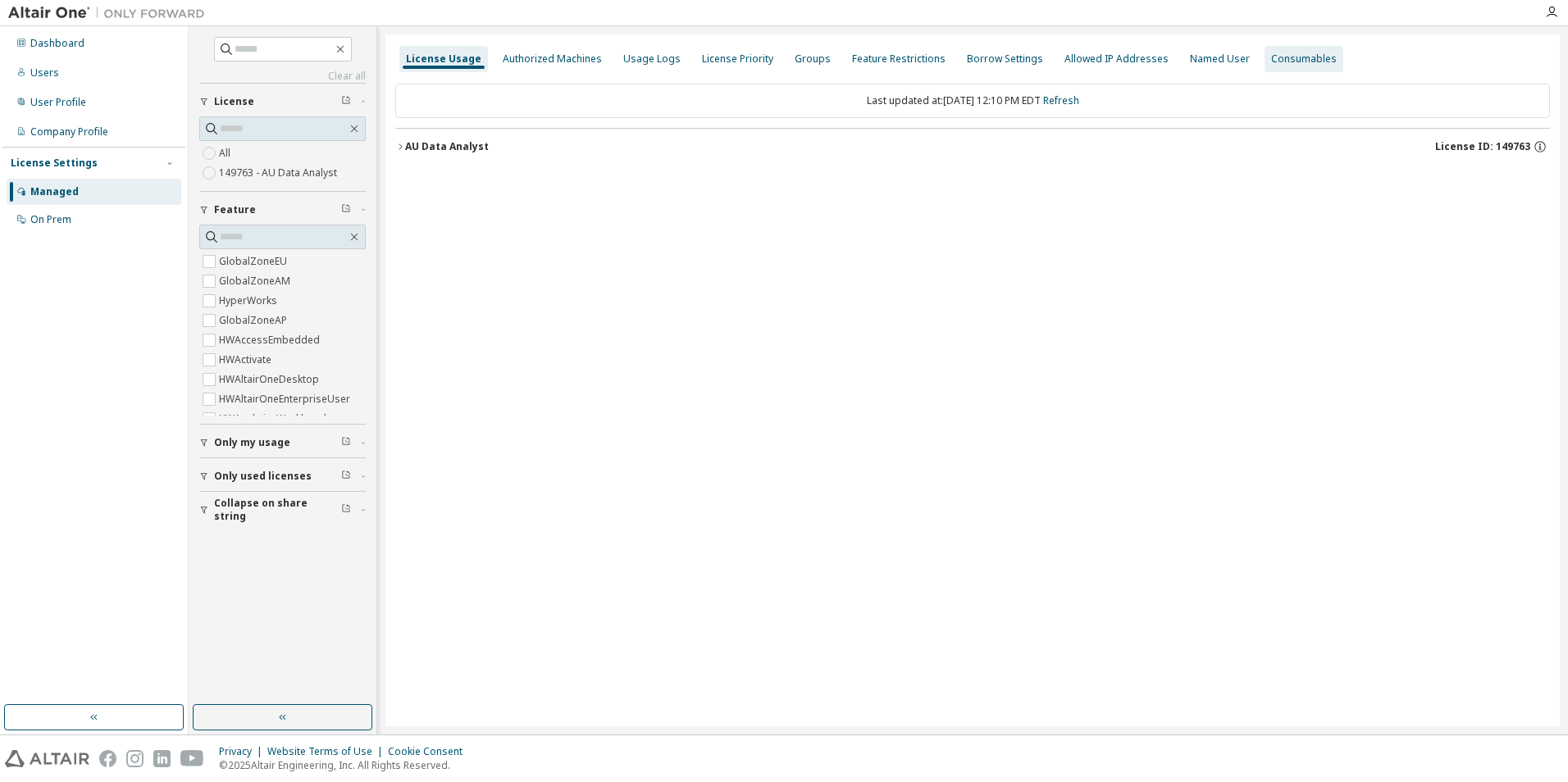
click at [1271, 60] on div "Consumables" at bounding box center [1304, 59] width 66 height 13
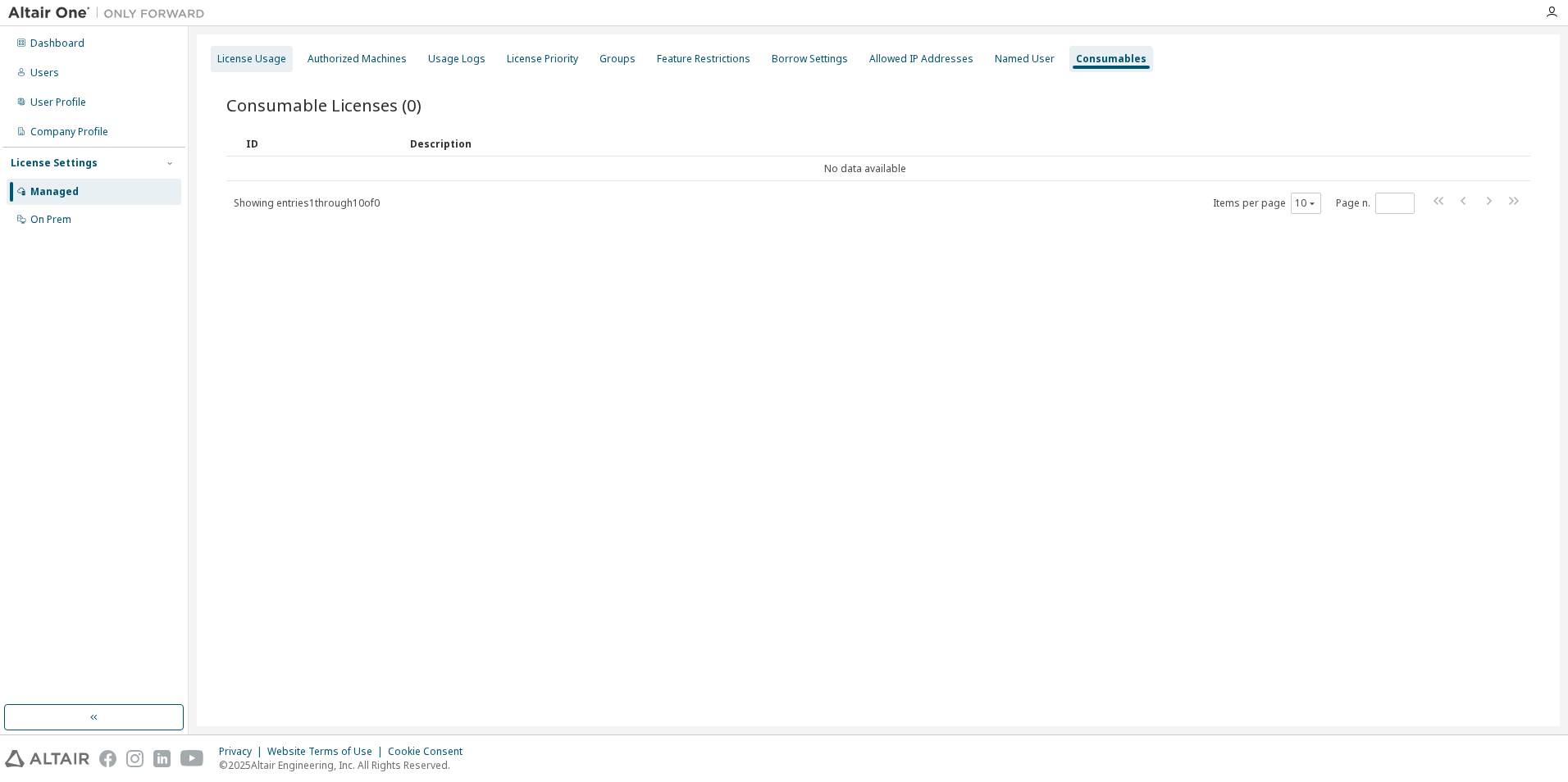
click at [236, 53] on div "License Usage" at bounding box center [251, 59] width 69 height 13
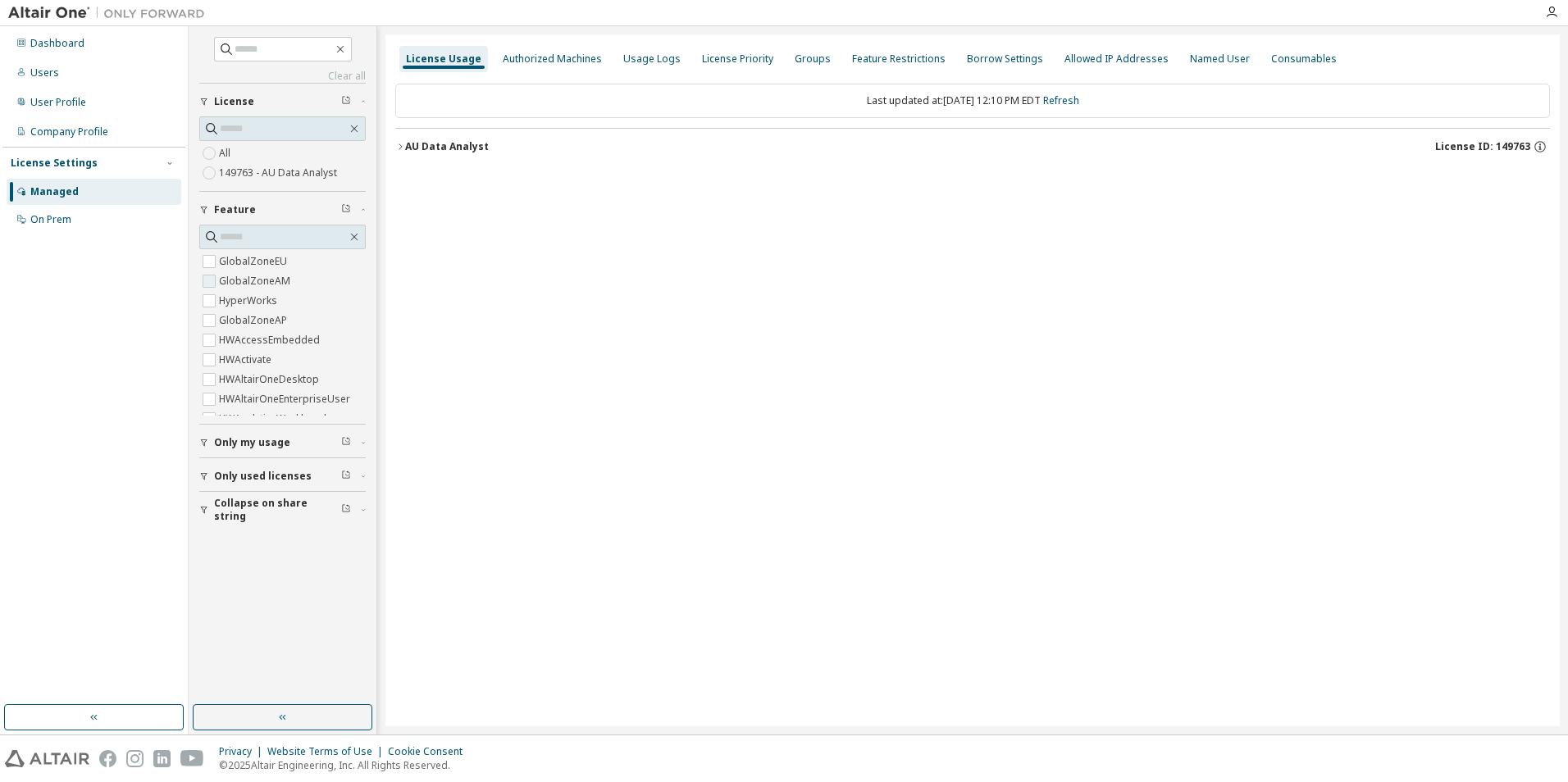
scroll to position [82, 0]
click at [402, 147] on icon "button" at bounding box center [400, 147] width 10 height 10
